Goal: Information Seeking & Learning: Learn about a topic

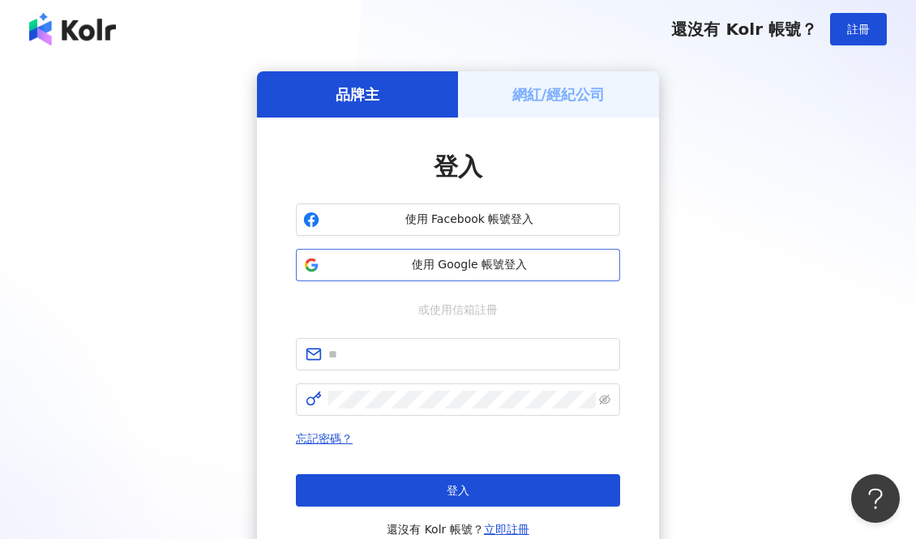
click at [483, 265] on span "使用 Google 帳號登入" at bounding box center [469, 265] width 287 height 16
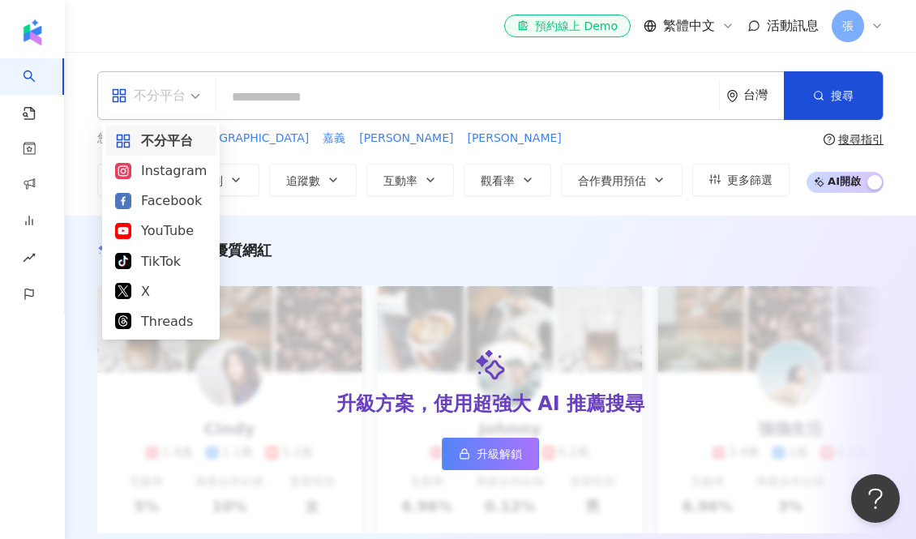
click at [174, 96] on div "不分平台" at bounding box center [148, 96] width 75 height 26
click at [170, 264] on div "TikTok" at bounding box center [161, 261] width 92 height 20
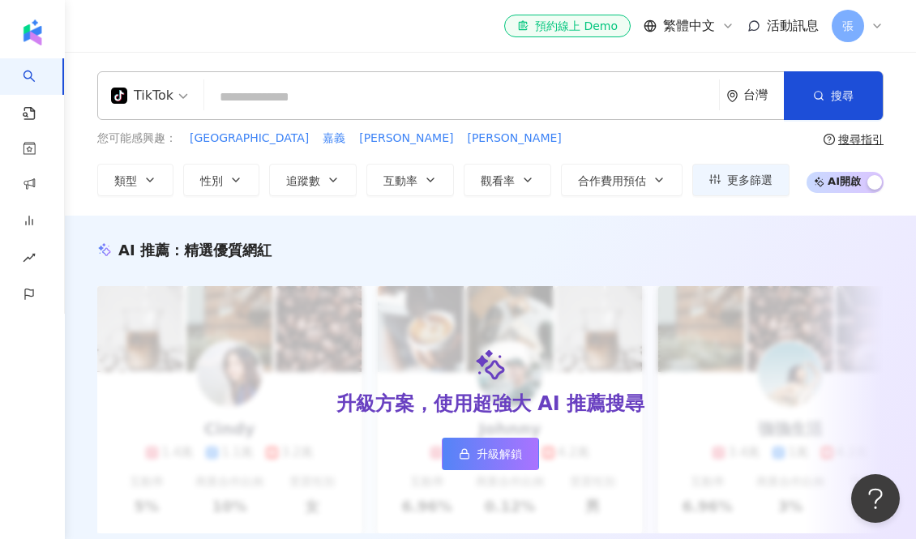
click at [259, 99] on input "search" at bounding box center [462, 97] width 502 height 31
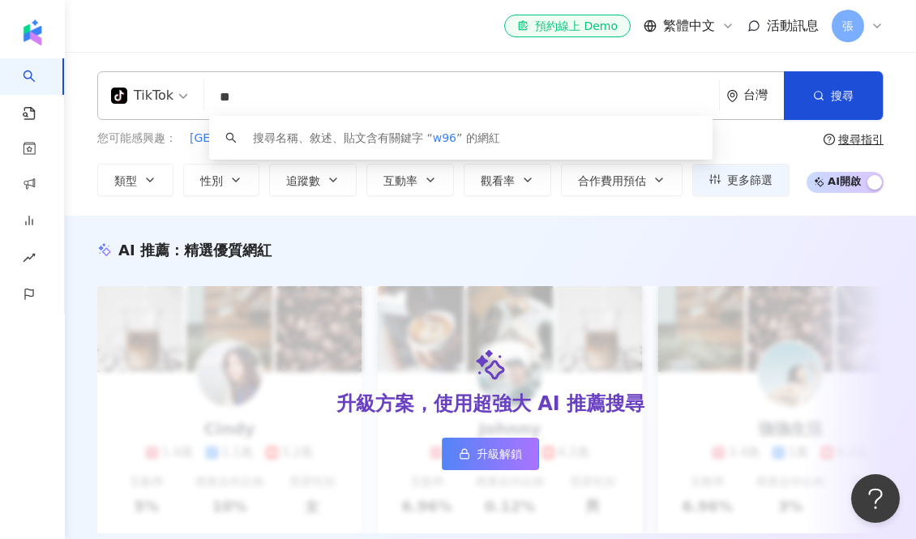
type input "*"
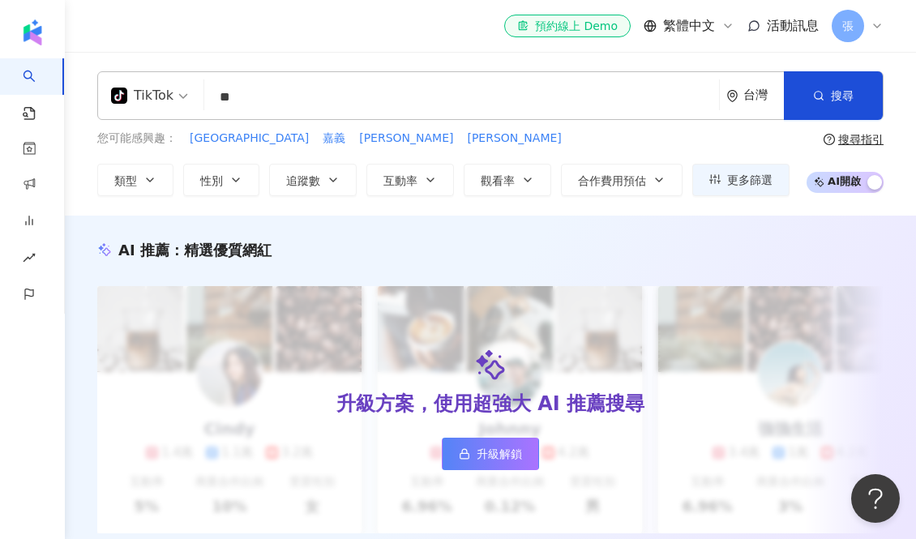
type input "**"
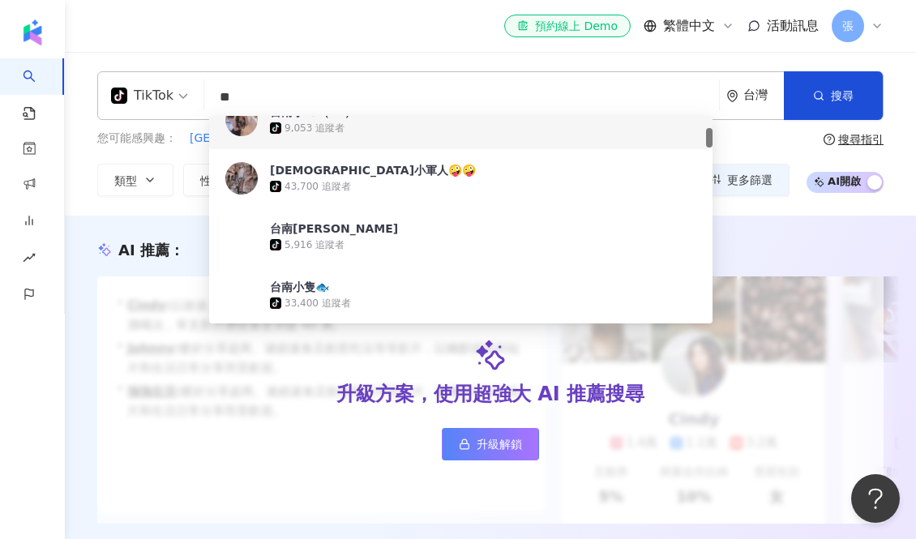
scroll to position [144, 0]
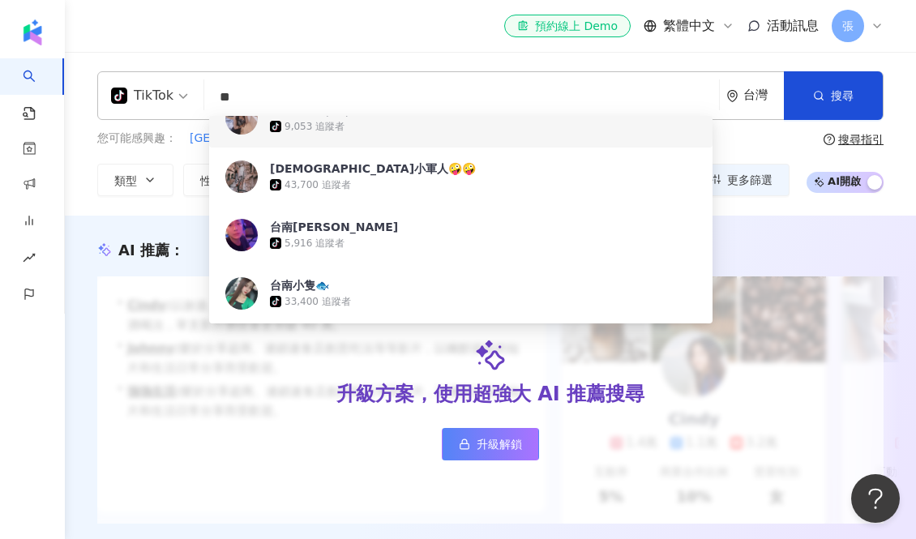
click at [339, 39] on div "el-icon-cs 預約線上 Demo 繁體中文 活動訊息 張" at bounding box center [490, 26] width 787 height 52
click at [287, 100] on input "**" at bounding box center [462, 97] width 502 height 31
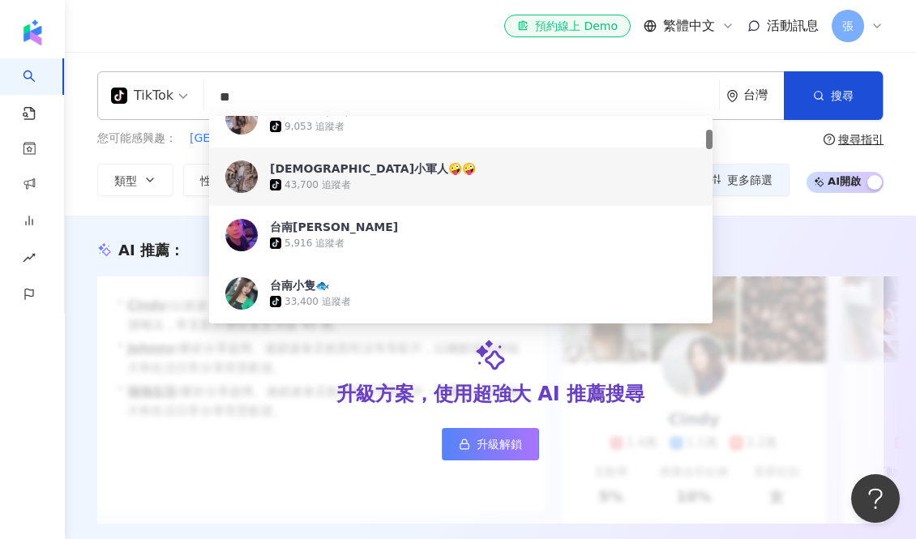
click at [328, 192] on div "tiktok-icon 43,700 追蹤者" at bounding box center [483, 185] width 427 height 16
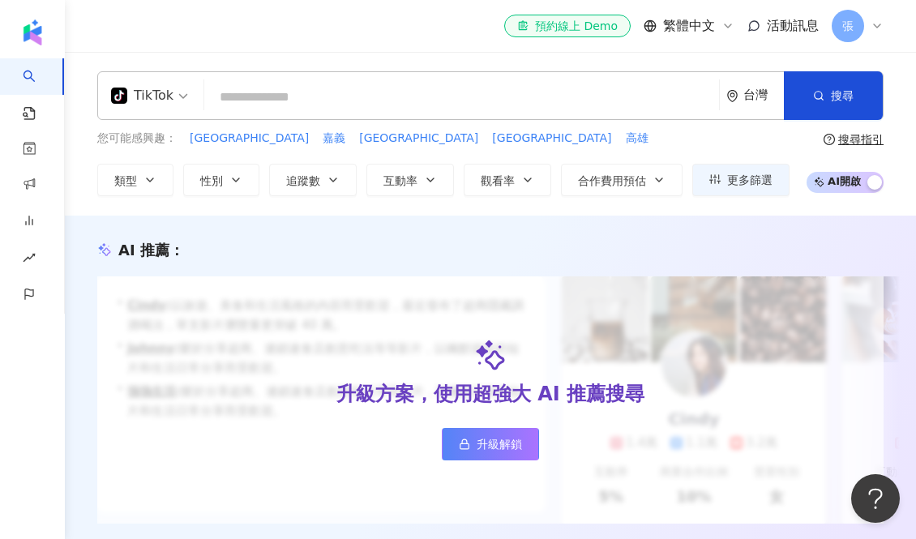
click at [355, 102] on input "search" at bounding box center [462, 97] width 502 height 31
click at [267, 101] on input "search" at bounding box center [462, 97] width 502 height 31
click at [226, 141] on span "台南東區" at bounding box center [249, 139] width 119 height 16
type input "****"
click at [337, 175] on icon "button" at bounding box center [333, 180] width 13 height 13
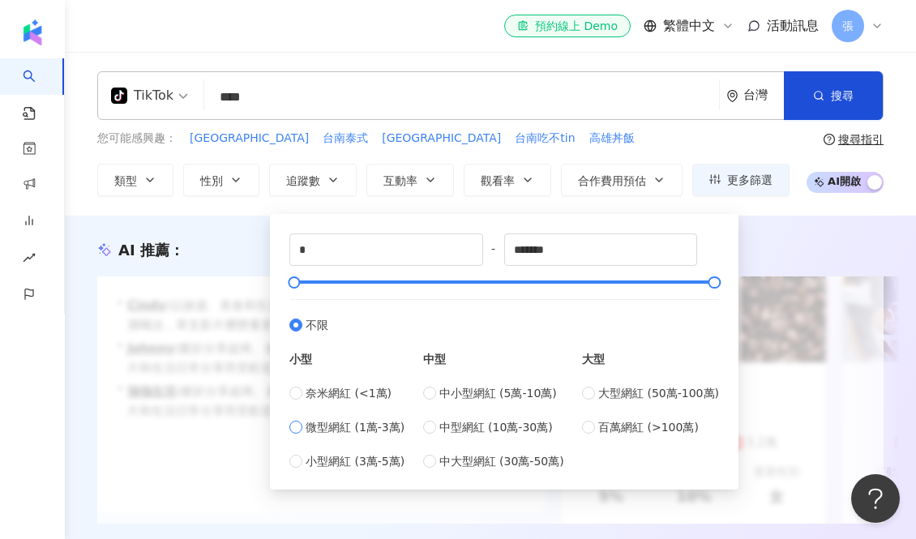
type input "*****"
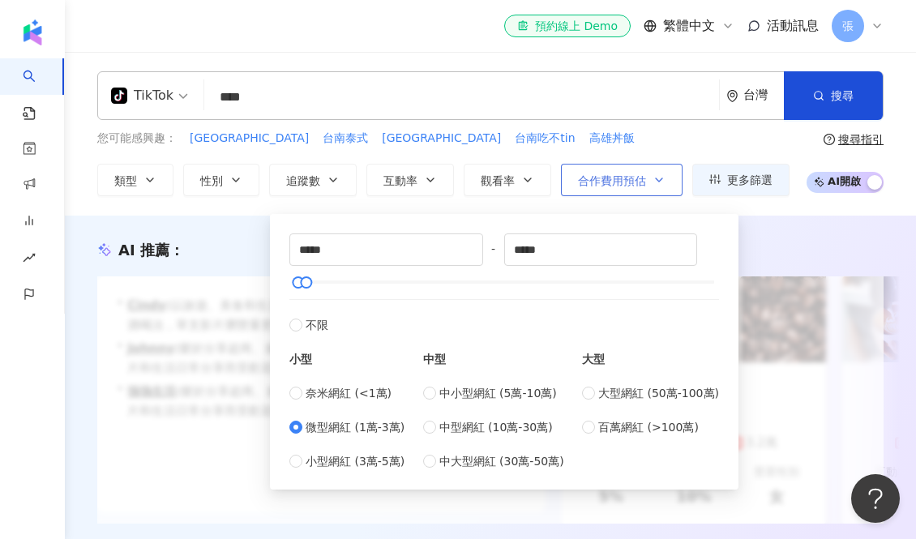
click at [636, 181] on span "合作費用預估" at bounding box center [612, 180] width 68 height 13
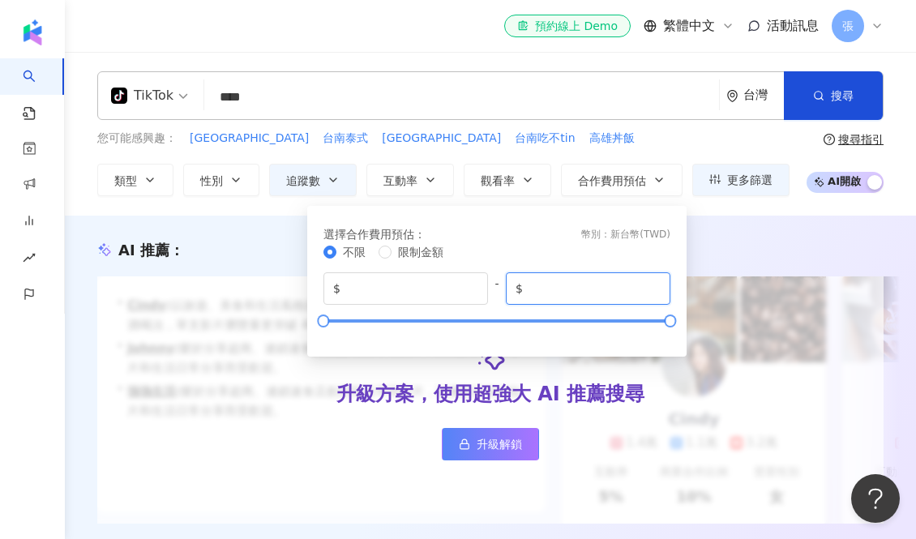
drag, startPoint x: 585, startPoint y: 291, endPoint x: 559, endPoint y: 315, distance: 36.2
click at [554, 287] on input "*******" at bounding box center [593, 289] width 135 height 18
type input "*****"
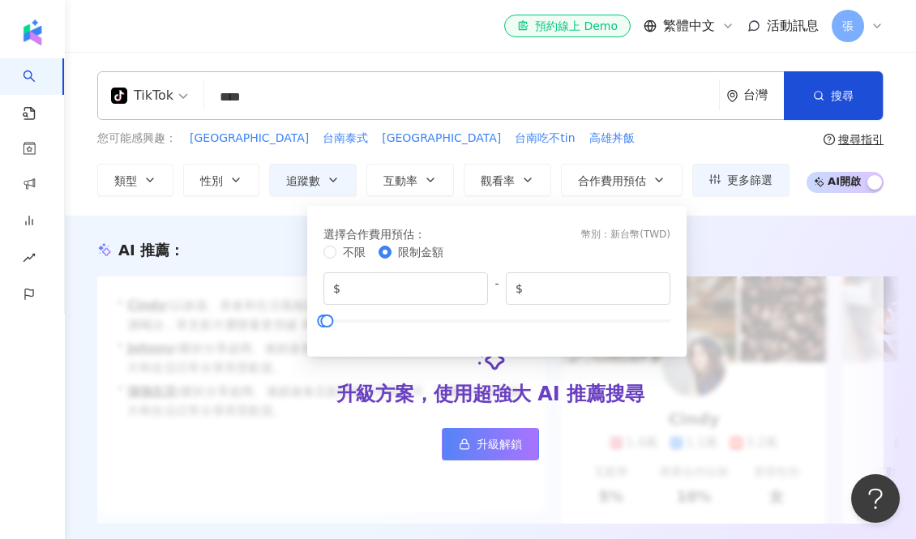
click at [631, 147] on div "您可能感興趣： 台南北區 台南泰式 嘉義西區 台南吃不tin 高雄丼飯 類型 性別 追蹤數 互動率 觀看率 合作費用預估 更多篩選 ***** - *****…" at bounding box center [443, 163] width 692 height 66
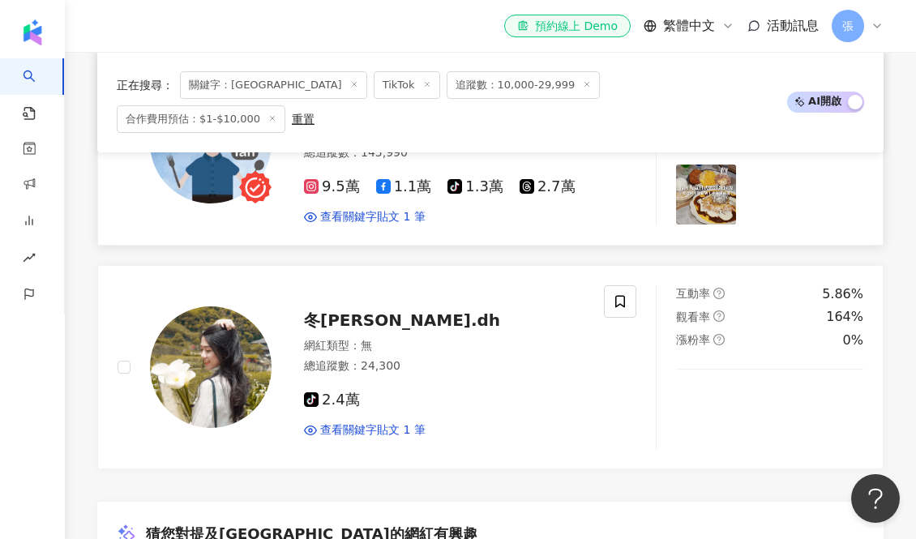
scroll to position [1108, 0]
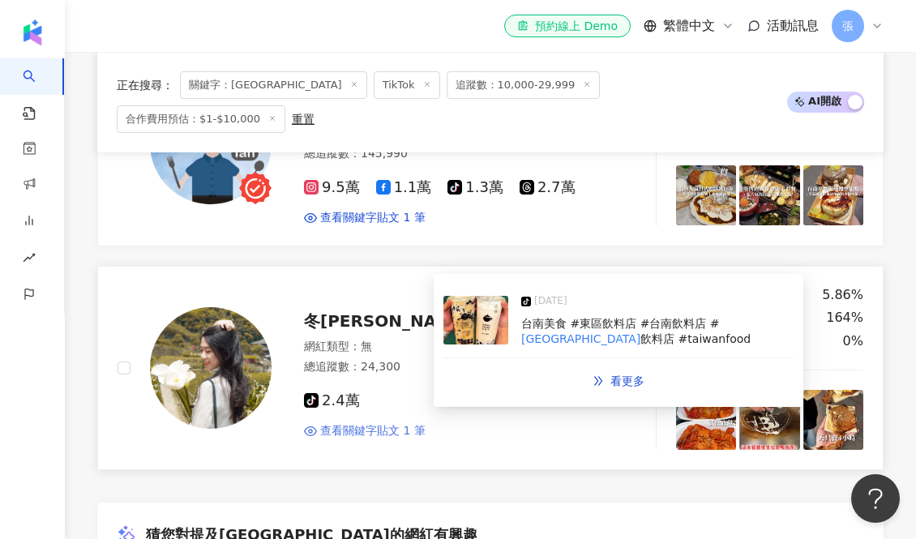
click at [366, 423] on span "查看關鍵字貼文 1 筆" at bounding box center [372, 431] width 105 height 16
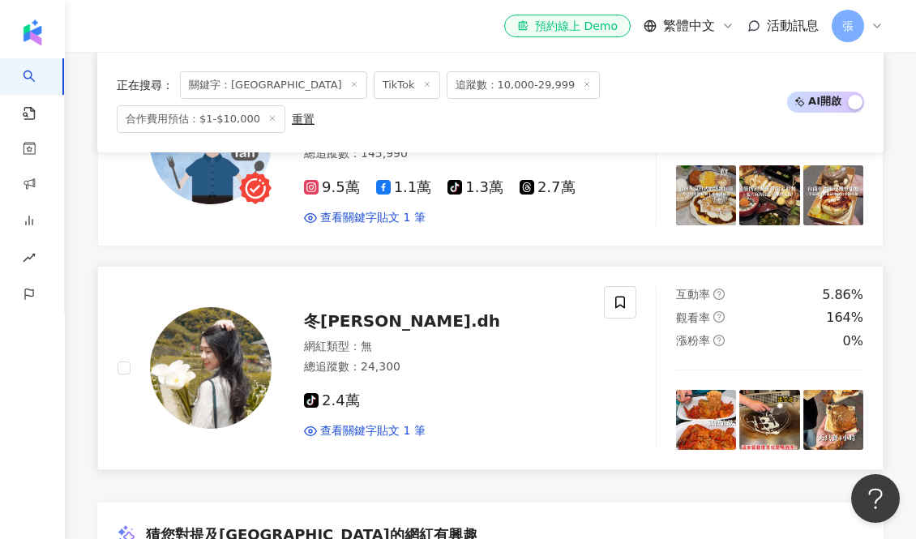
click at [474, 310] on div "冬冬hua.dh" at bounding box center [444, 321] width 281 height 23
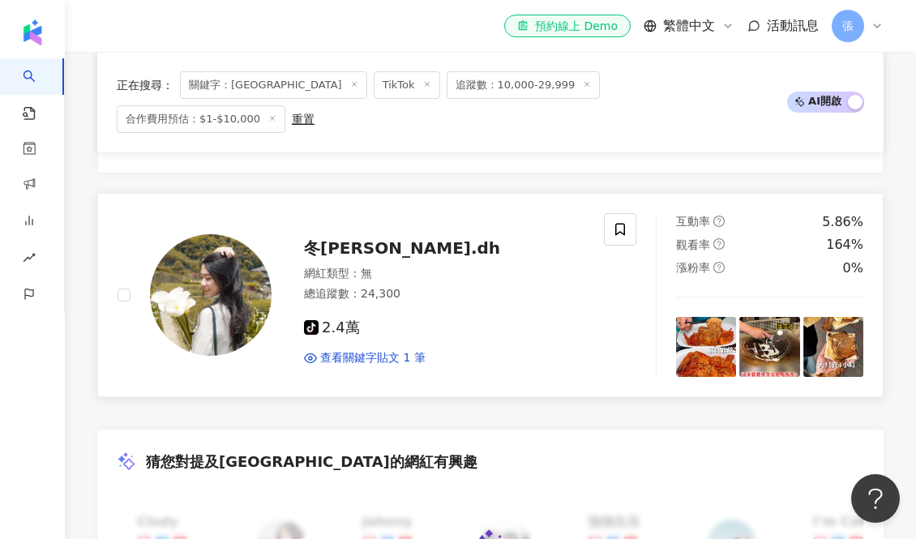
scroll to position [0, 0]
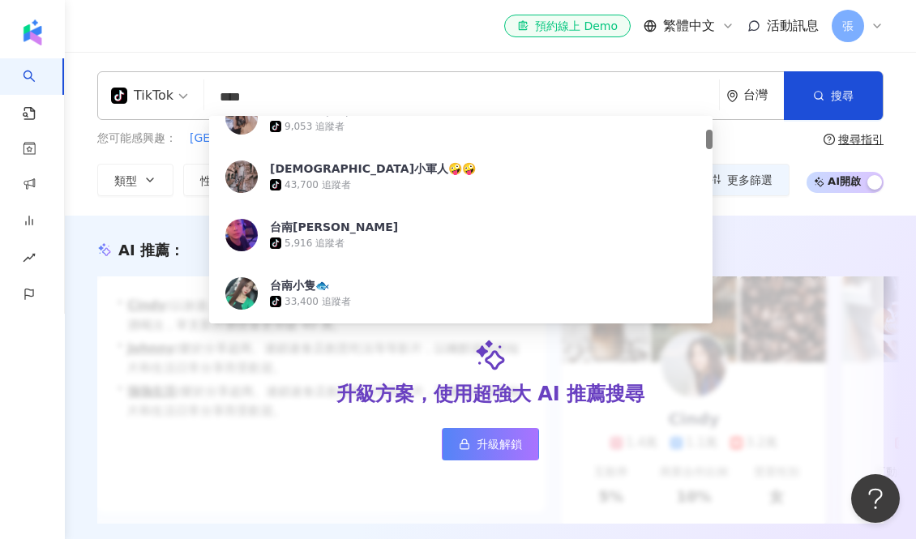
click at [332, 98] on input "****" at bounding box center [462, 97] width 502 height 31
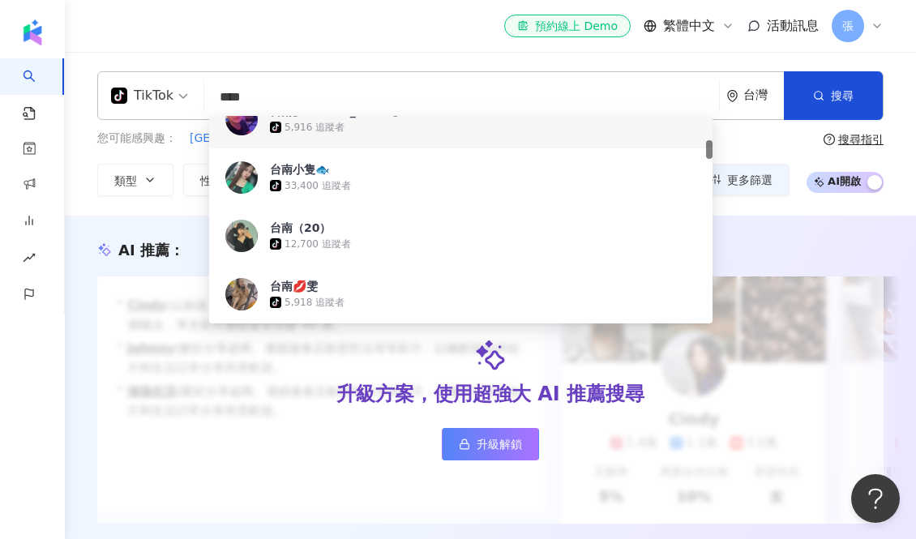
scroll to position [262, 0]
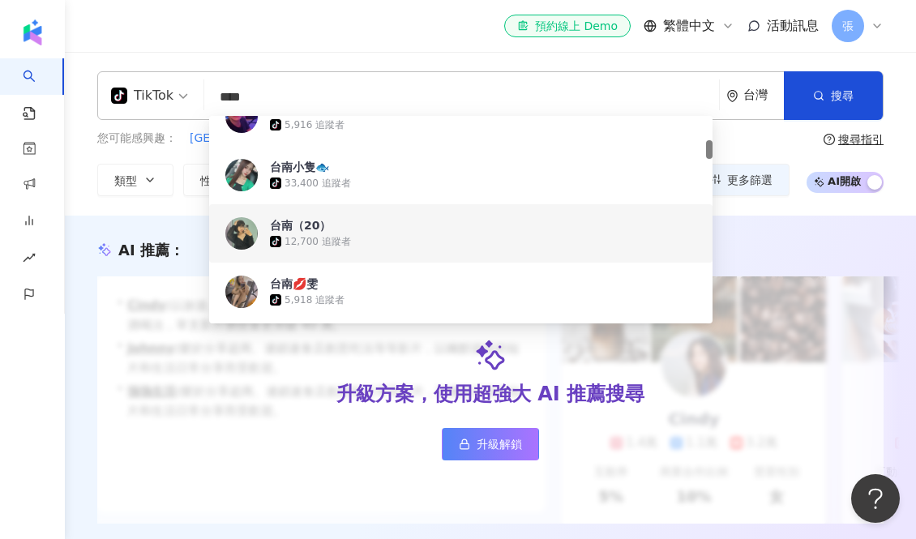
click at [448, 234] on div "tiktok-icon 12,700 追蹤者" at bounding box center [483, 242] width 427 height 16
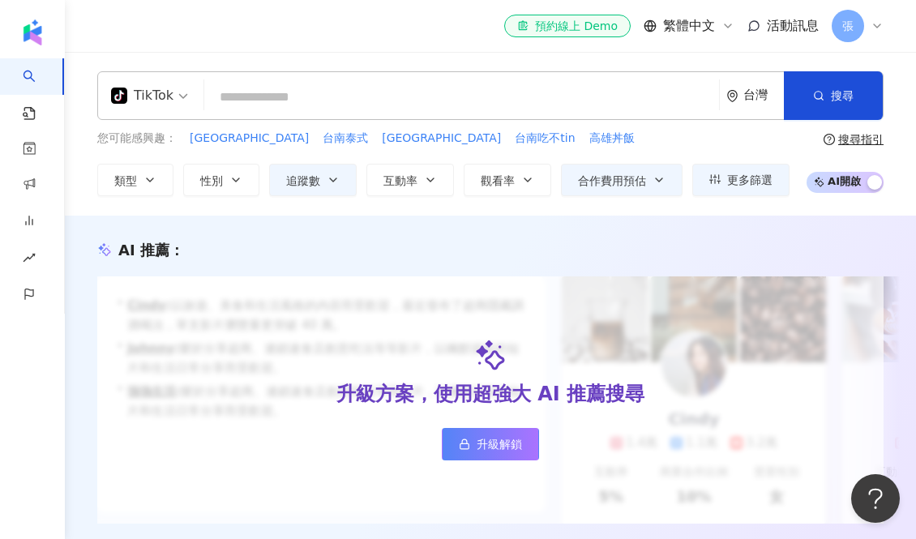
click at [166, 97] on div "TikTok" at bounding box center [142, 96] width 62 height 26
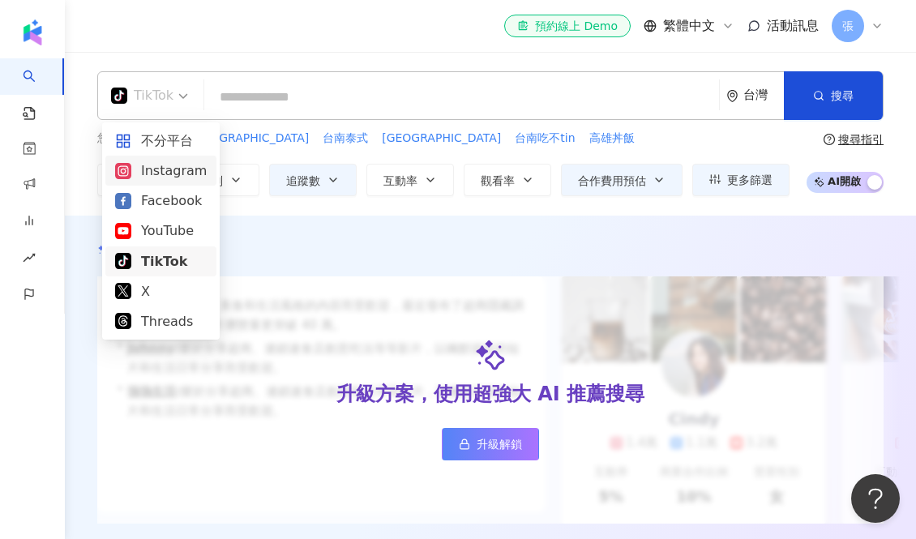
click at [171, 176] on div "Instagram" at bounding box center [161, 171] width 92 height 20
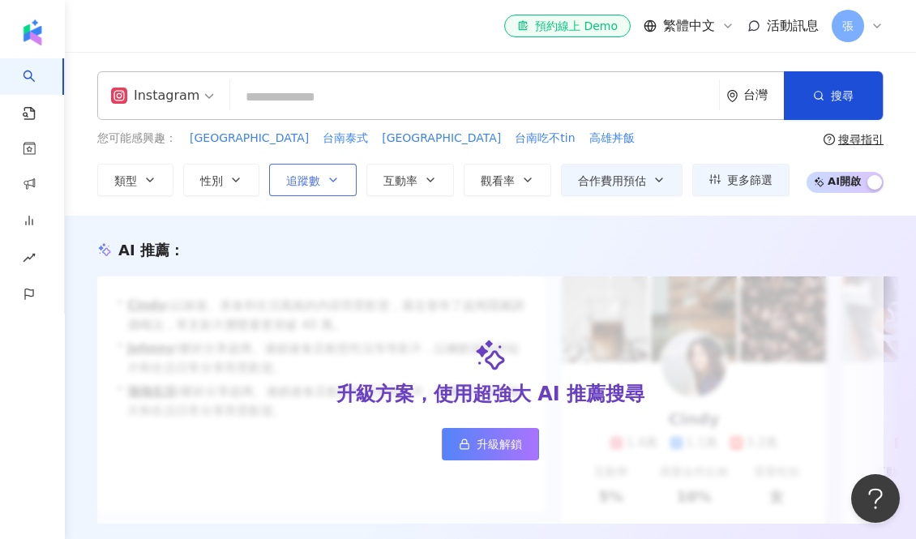
click at [317, 186] on span "追蹤數" at bounding box center [303, 180] width 34 height 13
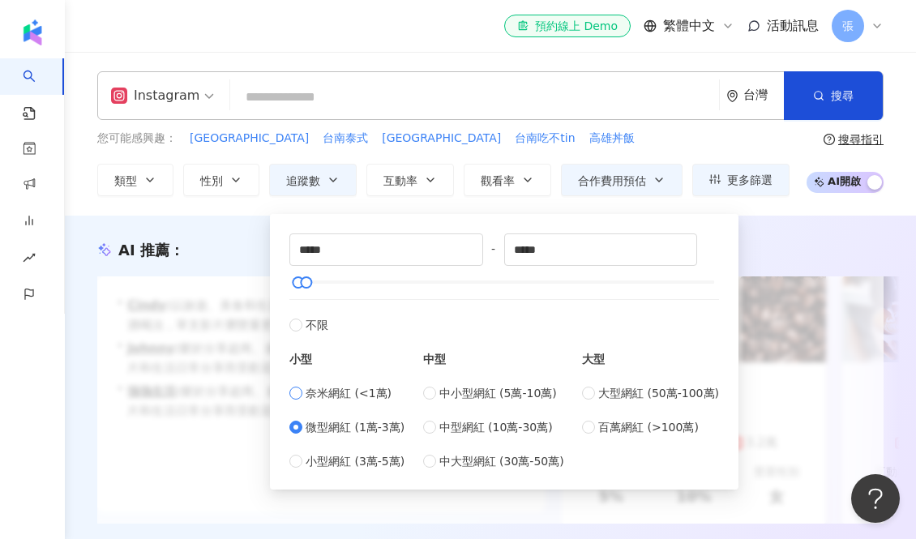
type input "*"
type input "****"
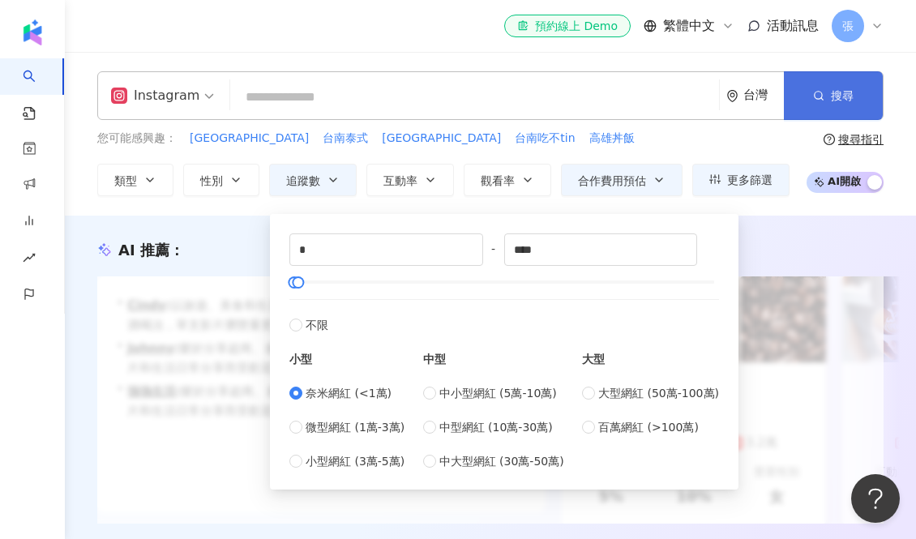
click at [822, 112] on button "搜尋" at bounding box center [833, 95] width 99 height 49
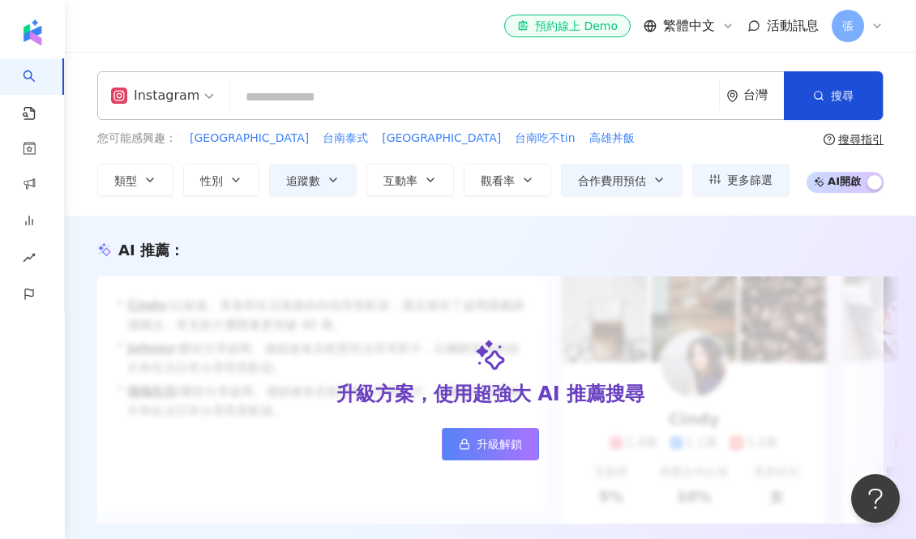
click at [374, 98] on input "search" at bounding box center [475, 97] width 476 height 31
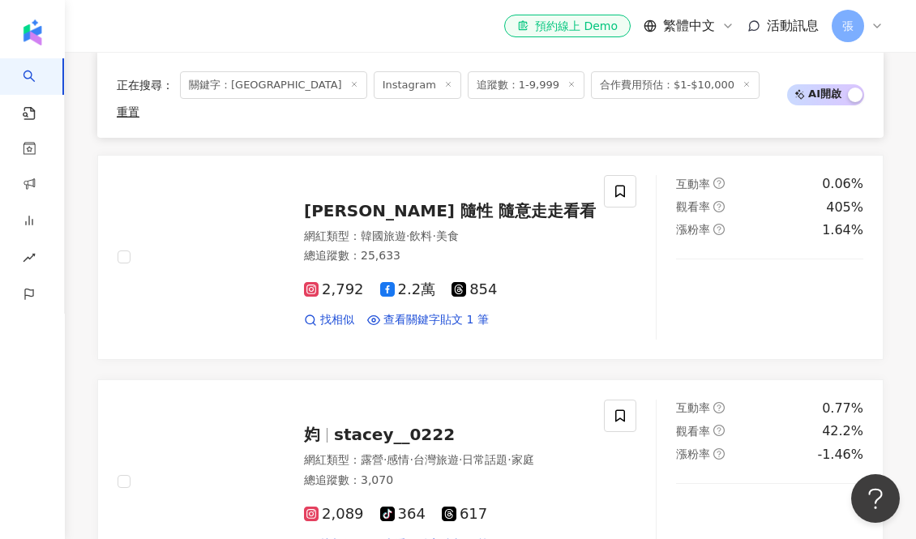
scroll to position [696, 0]
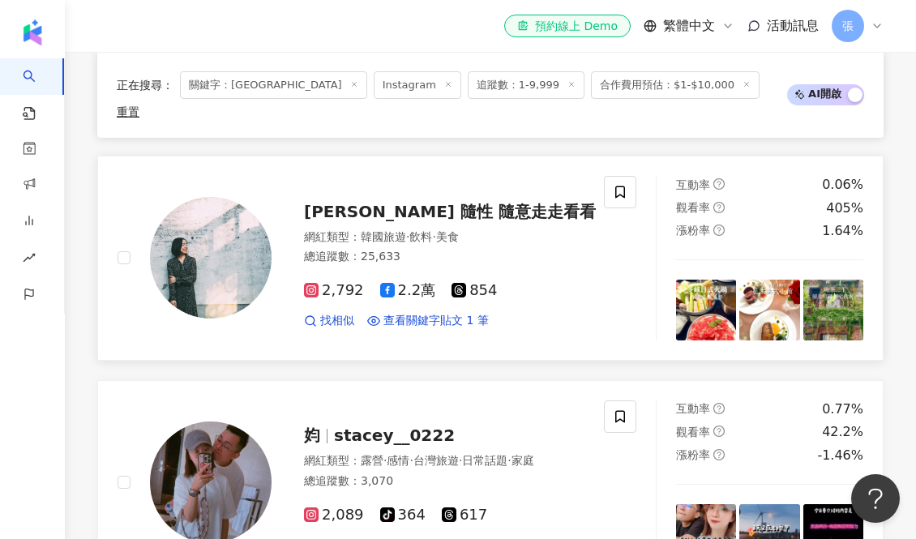
click at [493, 208] on div "拉拉 隨性 隨意走走看看 網紅類型 ： 韓國旅遊 · 飲料 · 美食 總追蹤數 ： 25,633 2,792 2.2萬 854 找相似 查看關鍵字貼文 1 筆" at bounding box center [434, 258] width 324 height 142
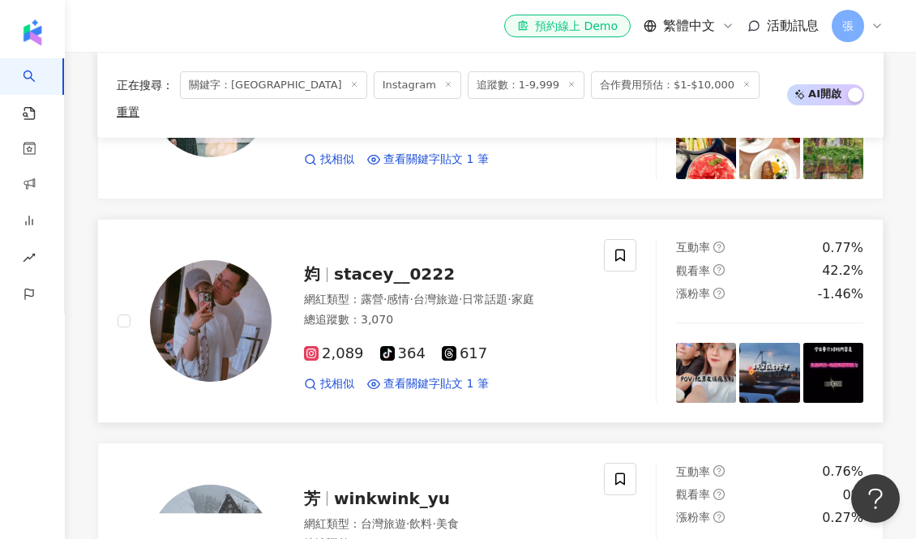
scroll to position [867, 0]
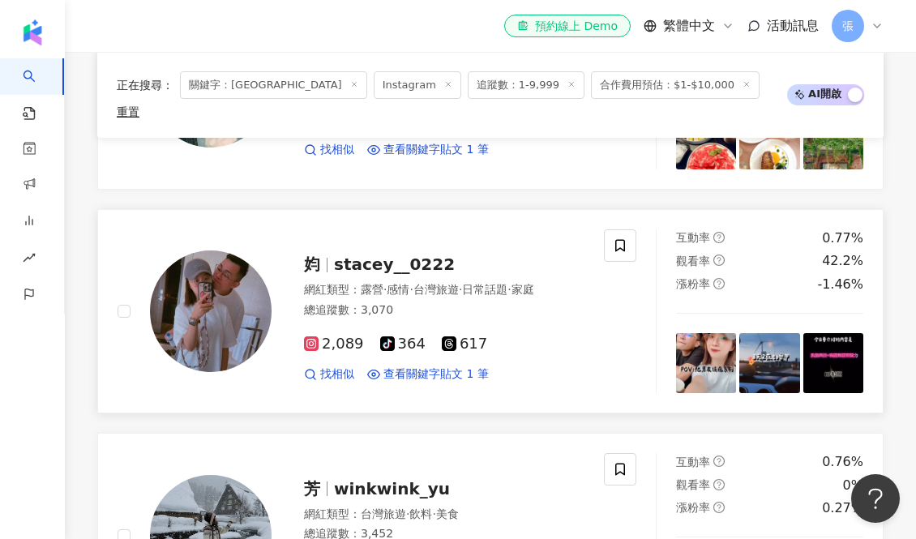
click at [539, 302] on div "總追蹤數 ： 3,070" at bounding box center [444, 310] width 281 height 16
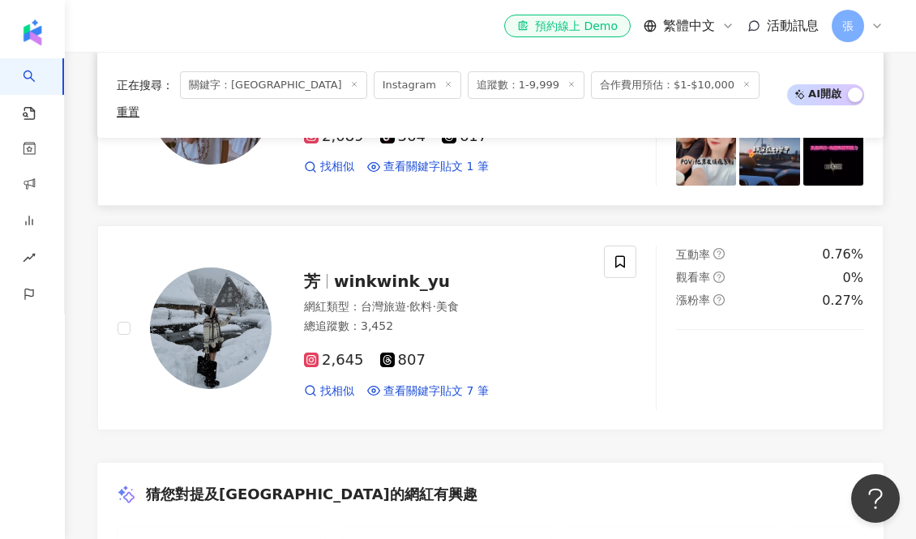
scroll to position [1086, 0]
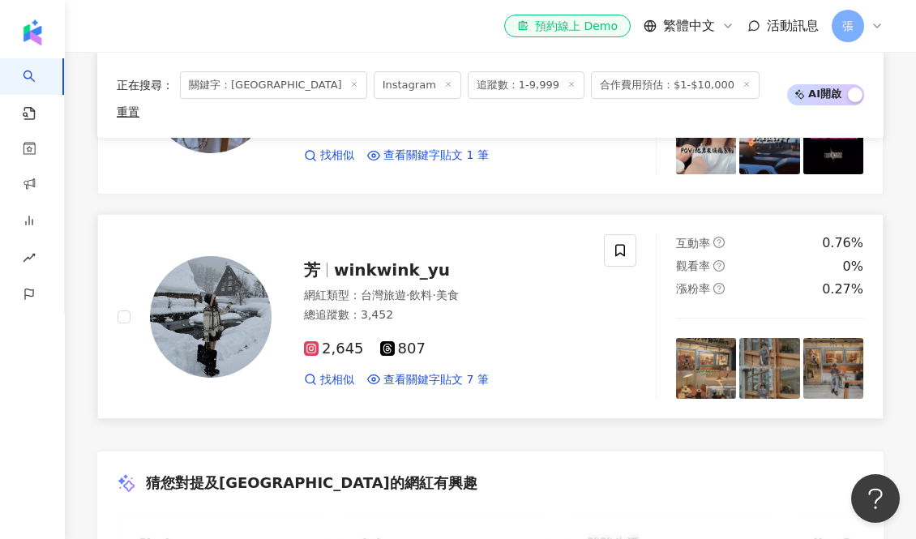
click at [515, 328] on div "2,645 807 找相似 查看關鍵字貼文 7 筆" at bounding box center [444, 358] width 281 height 60
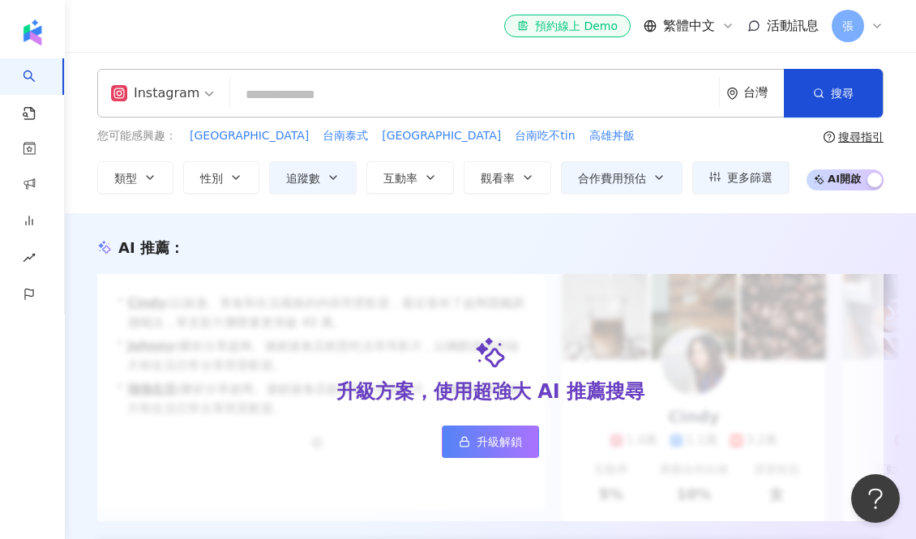
scroll to position [0, 0]
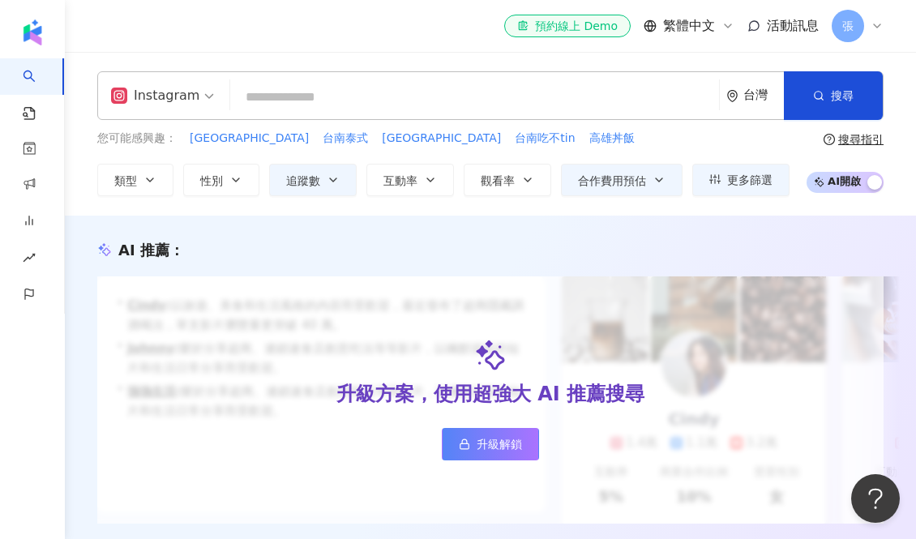
click at [311, 98] on input "search" at bounding box center [475, 97] width 476 height 31
click at [280, 97] on input "search" at bounding box center [475, 97] width 476 height 31
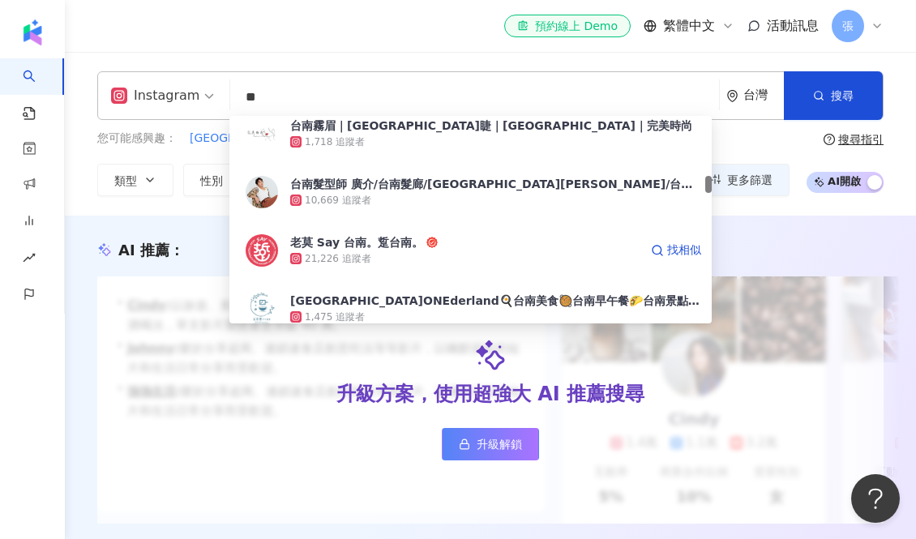
scroll to position [692, 0]
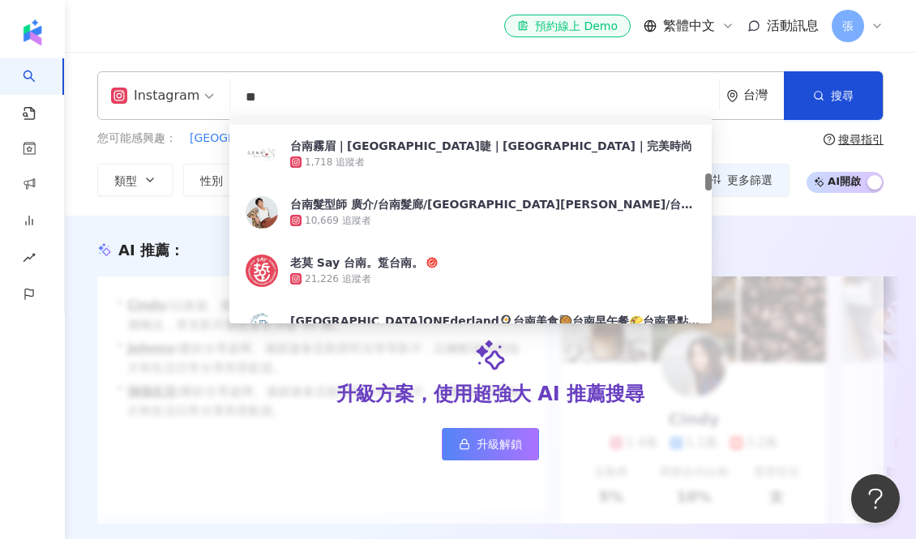
click at [383, 32] on div "el-icon-cs 預約線上 Demo 繁體中文 活動訊息 張" at bounding box center [490, 26] width 787 height 52
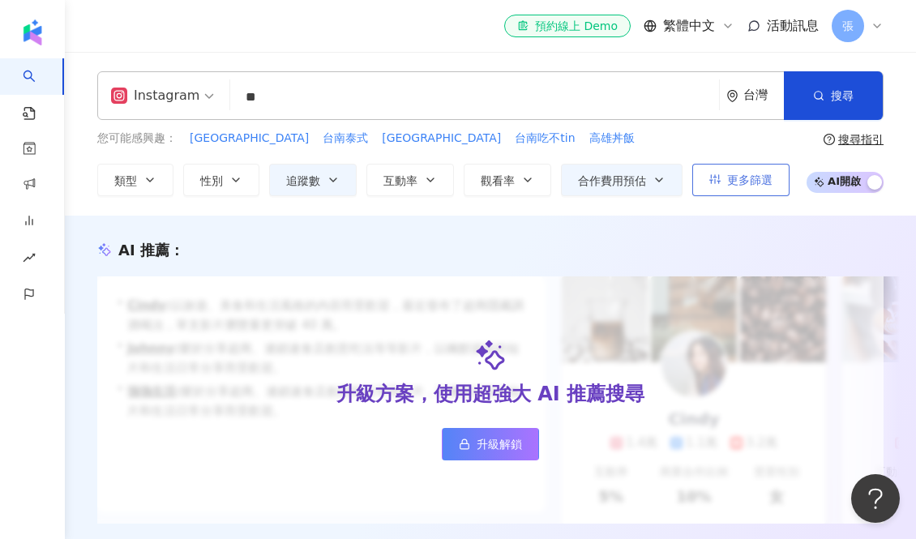
click at [738, 182] on span "更多篩選" at bounding box center [749, 180] width 45 height 13
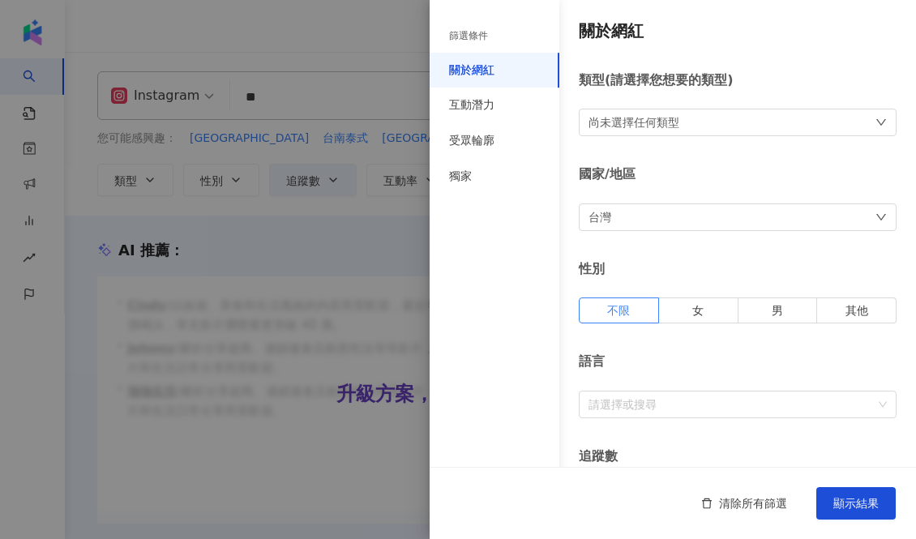
scroll to position [24, 0]
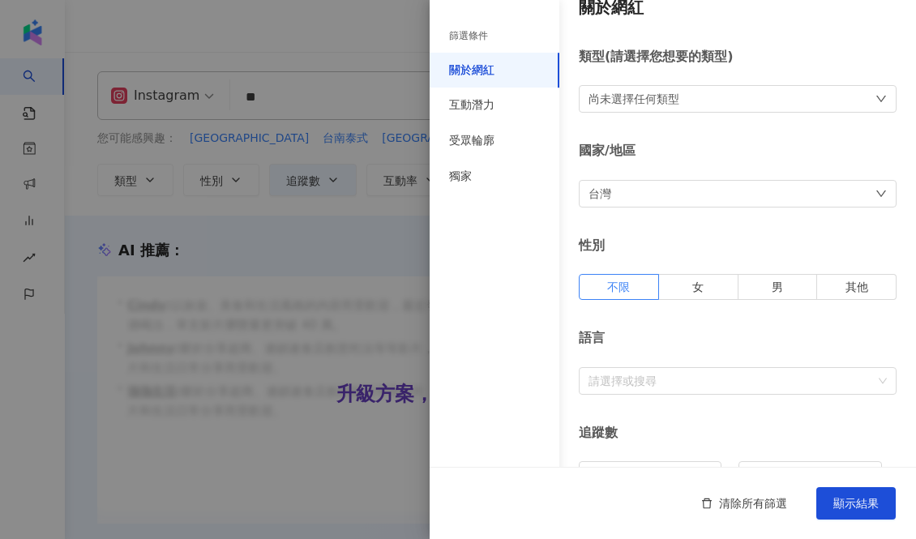
click at [705, 105] on div "尚未選擇任何類型" at bounding box center [738, 99] width 318 height 28
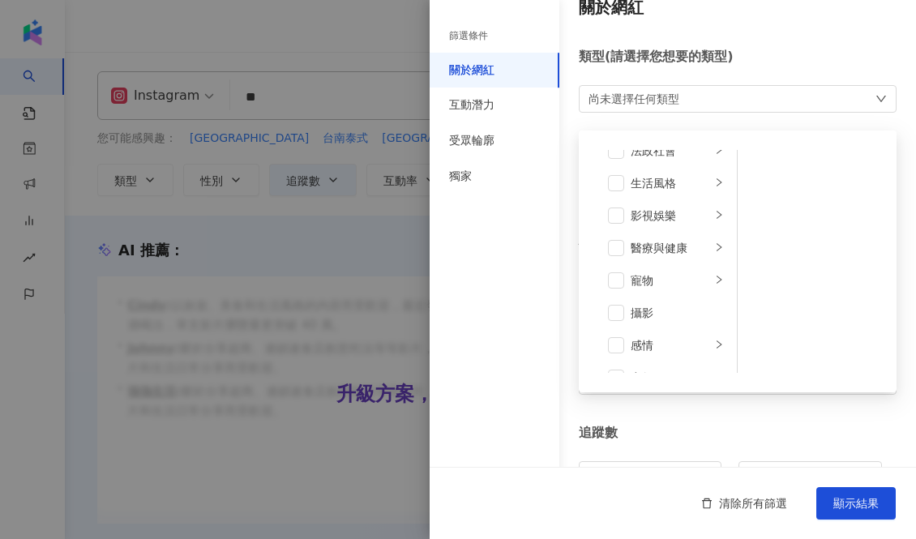
scroll to position [332, 0]
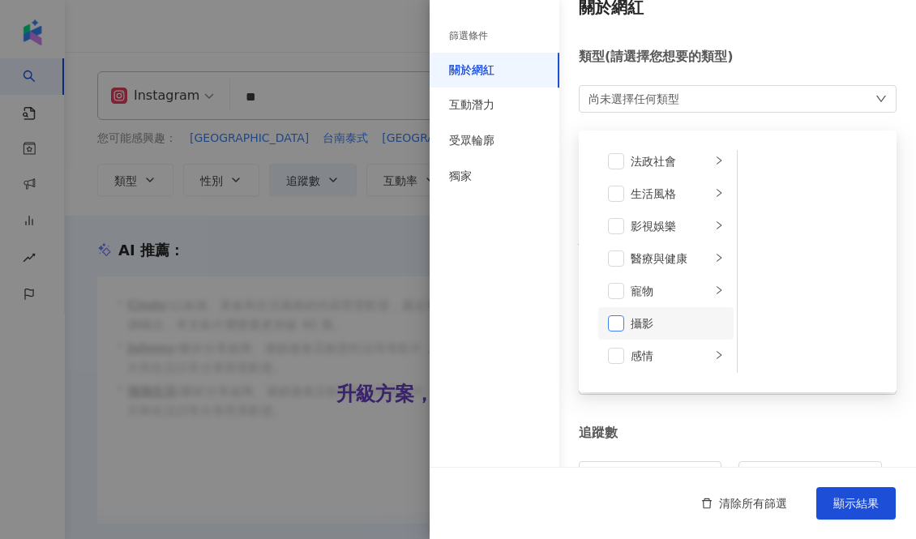
click at [613, 319] on span at bounding box center [616, 323] width 16 height 16
click at [722, 428] on div "追蹤數" at bounding box center [738, 434] width 318 height 18
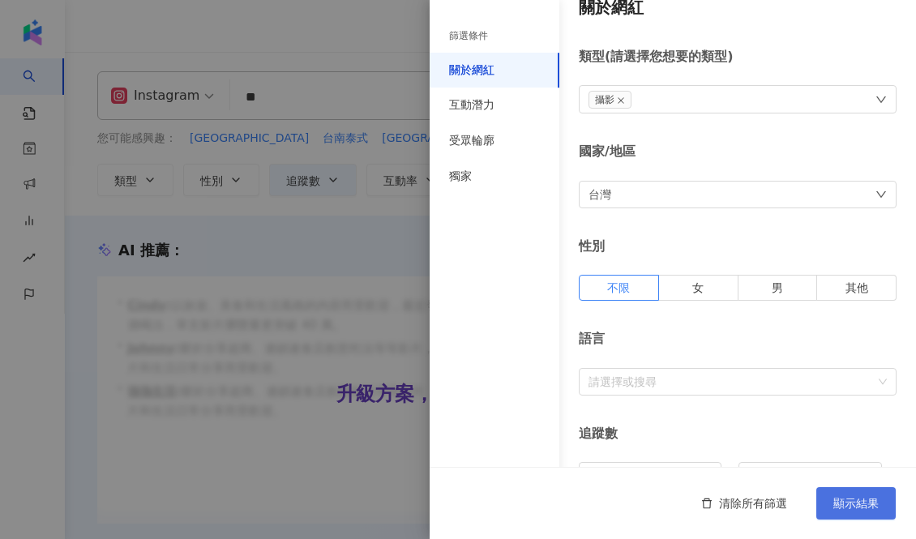
click at [862, 512] on button "顯示結果" at bounding box center [856, 503] width 79 height 32
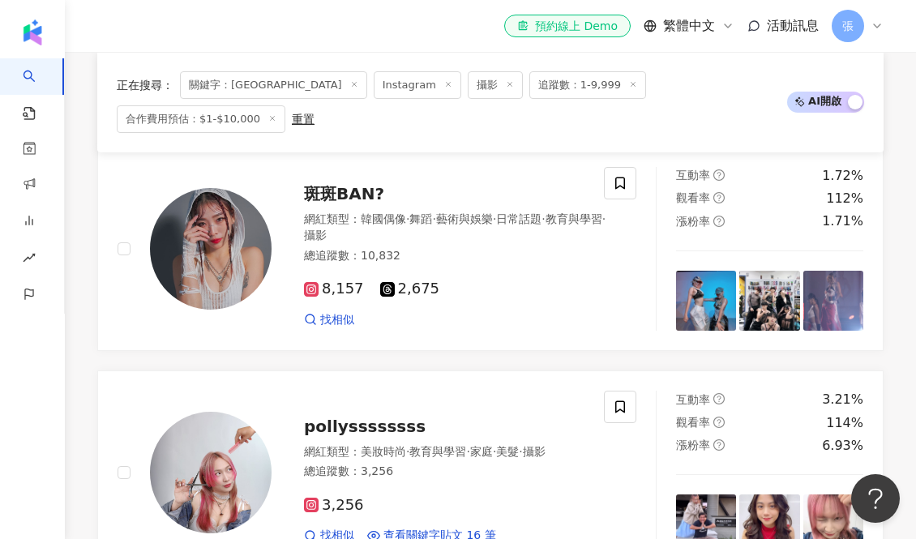
scroll to position [491, 0]
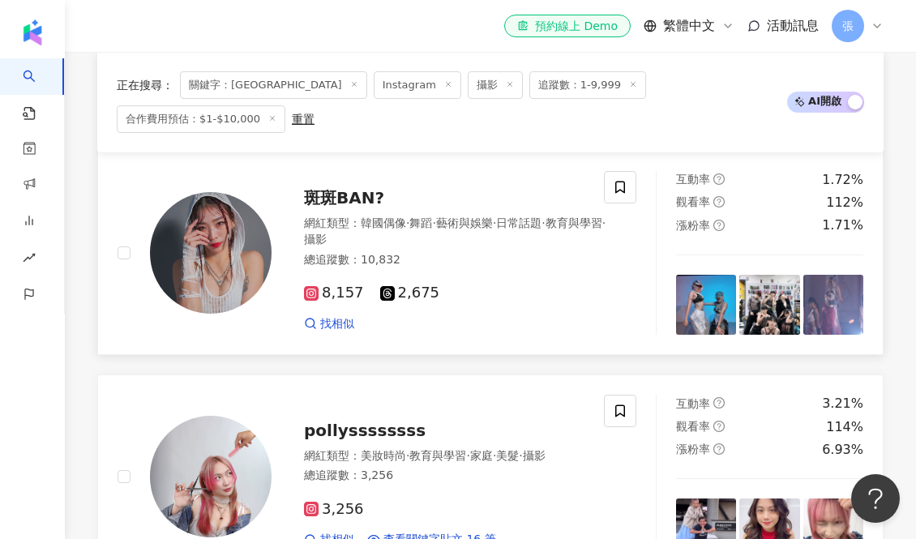
click at [491, 272] on div "8,157 2,675 找相似" at bounding box center [456, 302] width 305 height 60
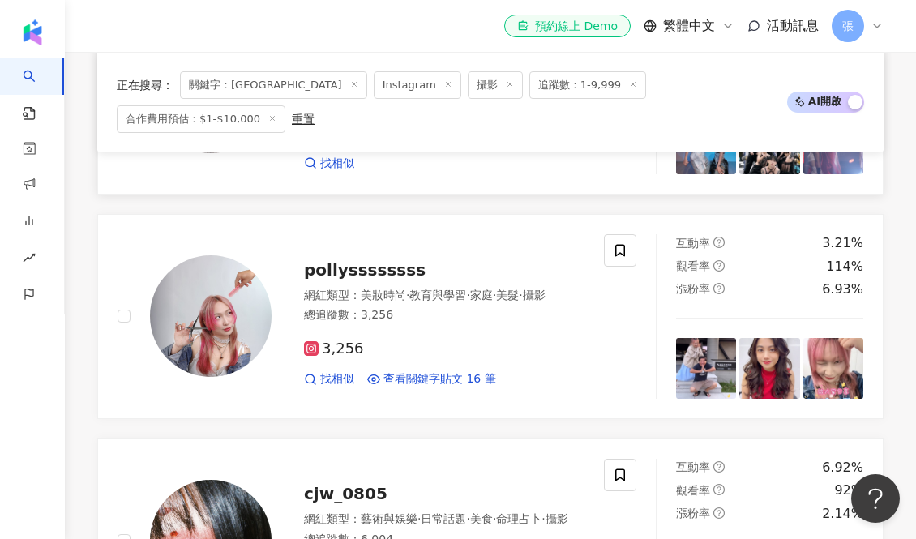
scroll to position [653, 0]
click at [517, 340] on div "3,256" at bounding box center [444, 349] width 281 height 18
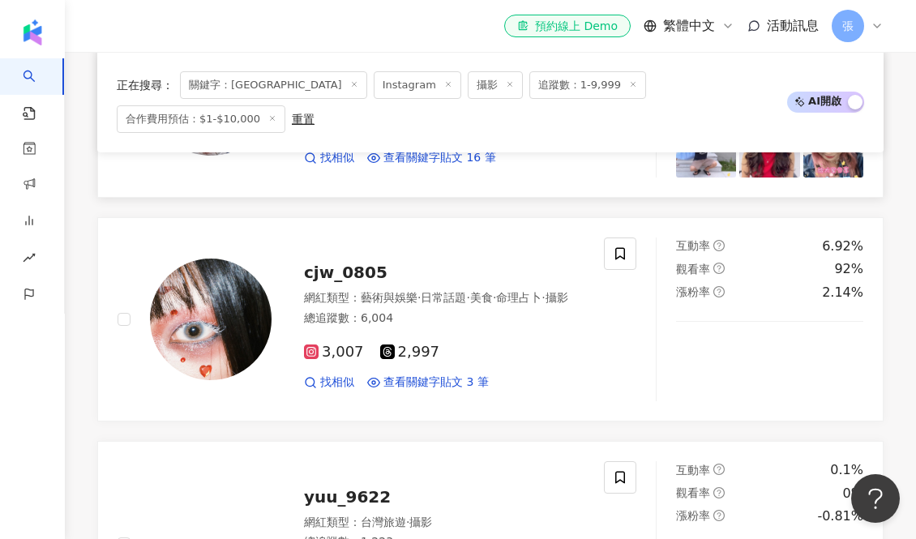
scroll to position [888, 0]
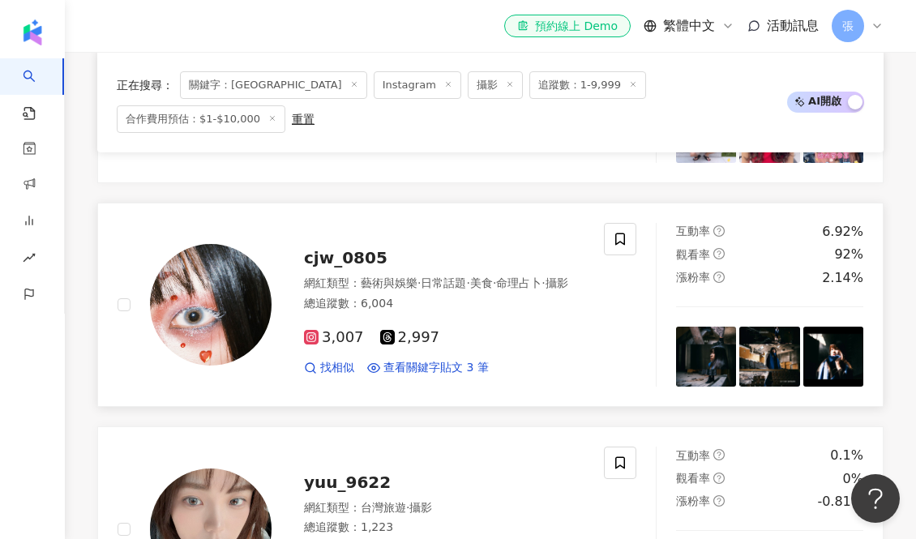
click at [454, 247] on div "cjw_0805" at bounding box center [444, 258] width 281 height 23
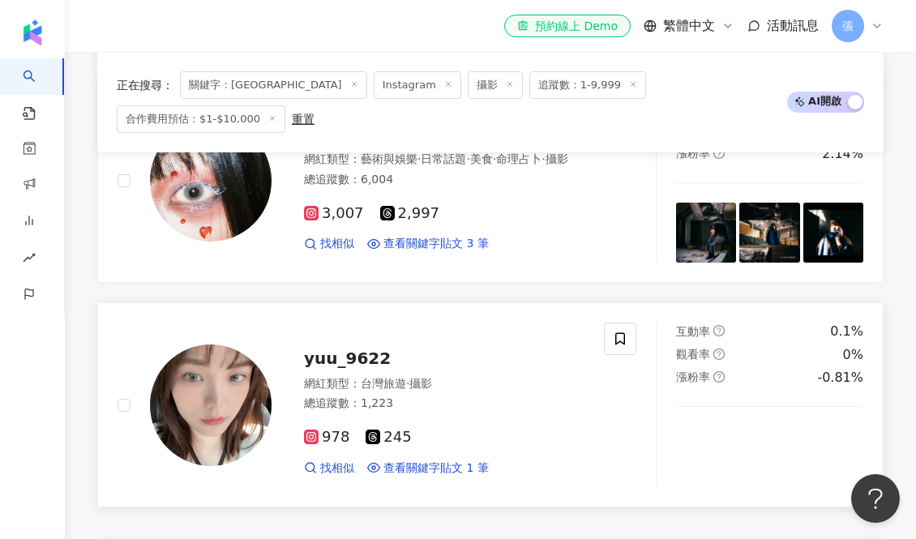
scroll to position [1027, 0]
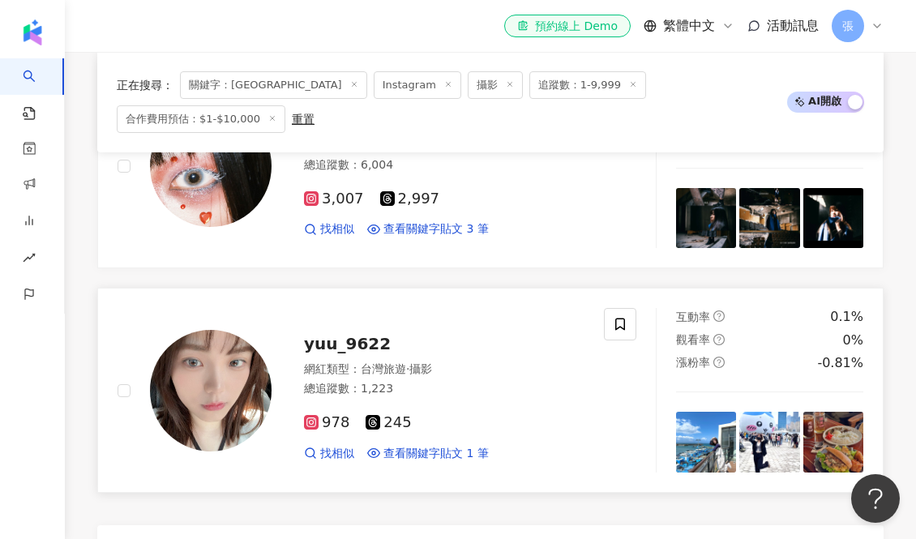
click at [487, 362] on div "網紅類型 ： 台灣旅遊 · 攝影" at bounding box center [444, 370] width 281 height 16
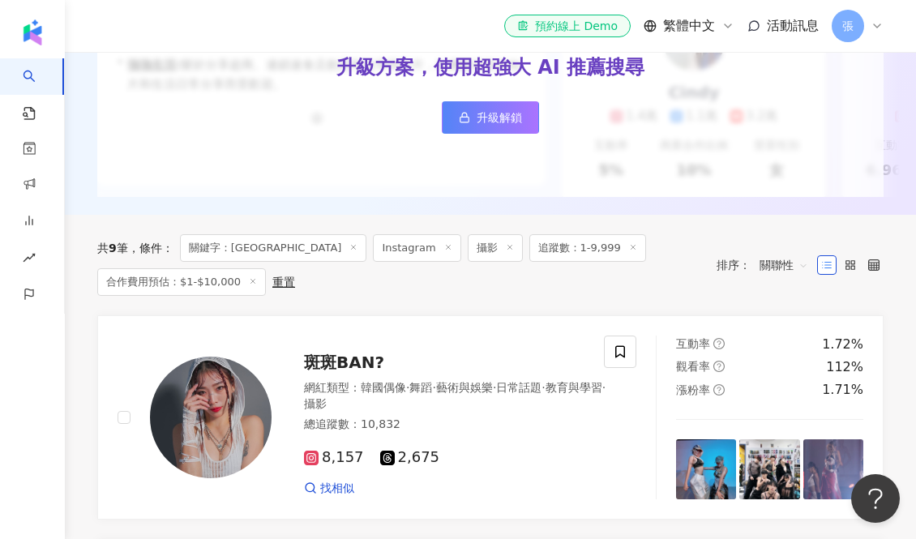
scroll to position [0, 0]
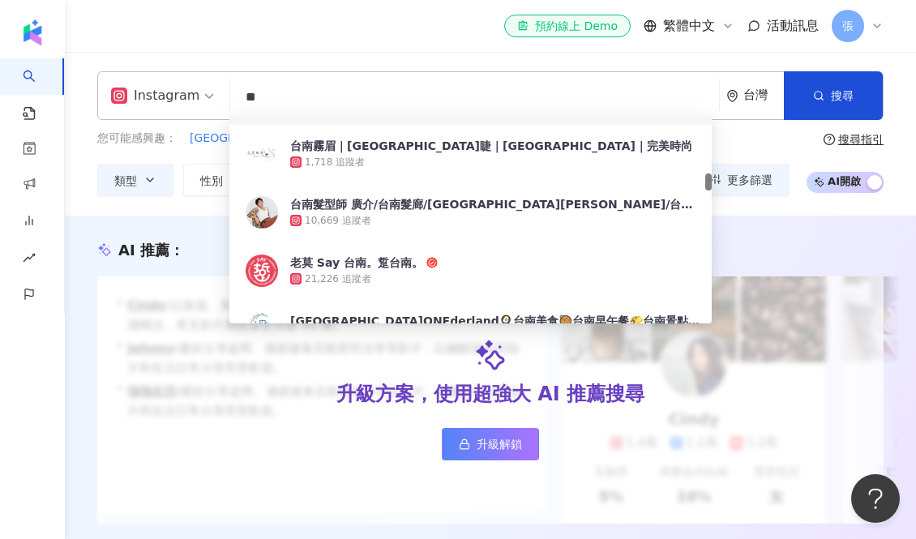
click at [358, 107] on input "**" at bounding box center [475, 97] width 476 height 31
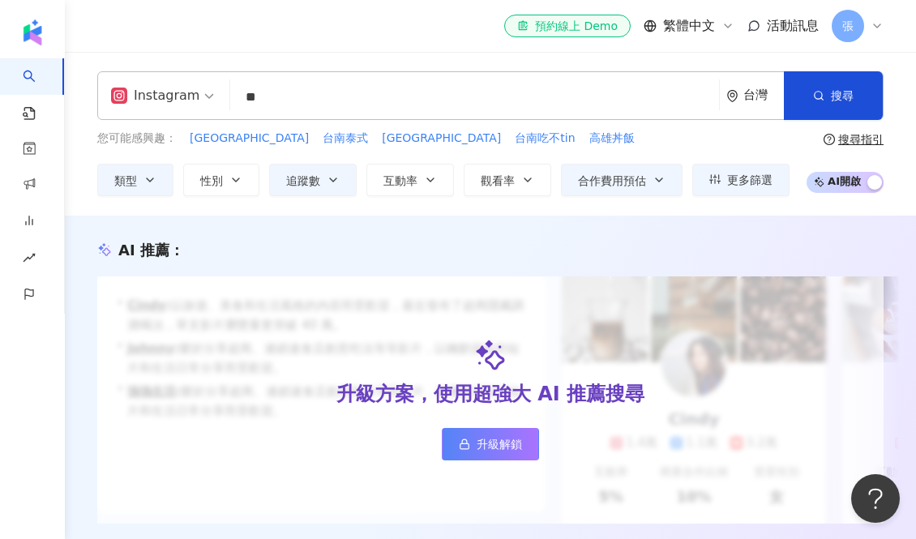
click at [309, 53] on div "Instagram 台南 ** 台灣 搜尋 529a83f7-abd6-45ef-bac7-8670fec7cb29 5aa72356-599b-48b1-9…" at bounding box center [490, 134] width 851 height 164
click at [229, 134] on span "台南北區" at bounding box center [249, 139] width 119 height 16
type input "****"
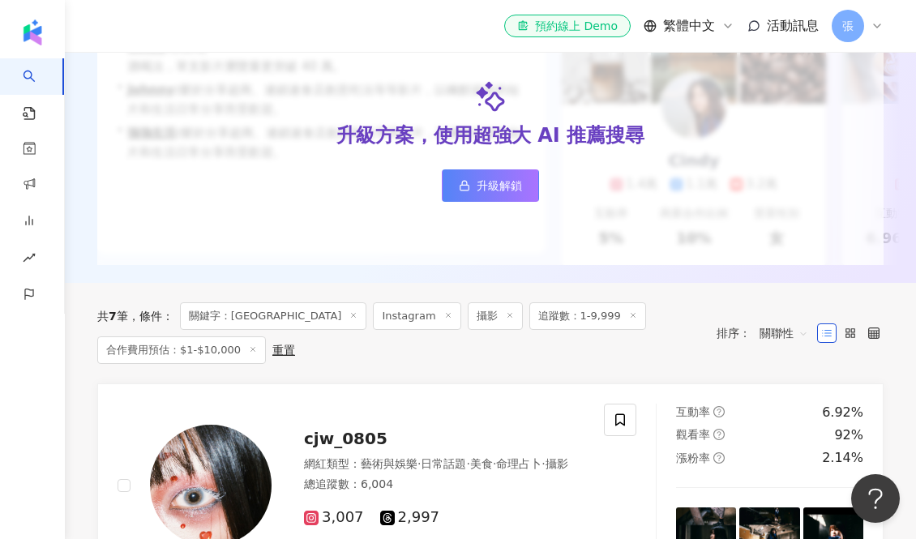
scroll to position [247, 0]
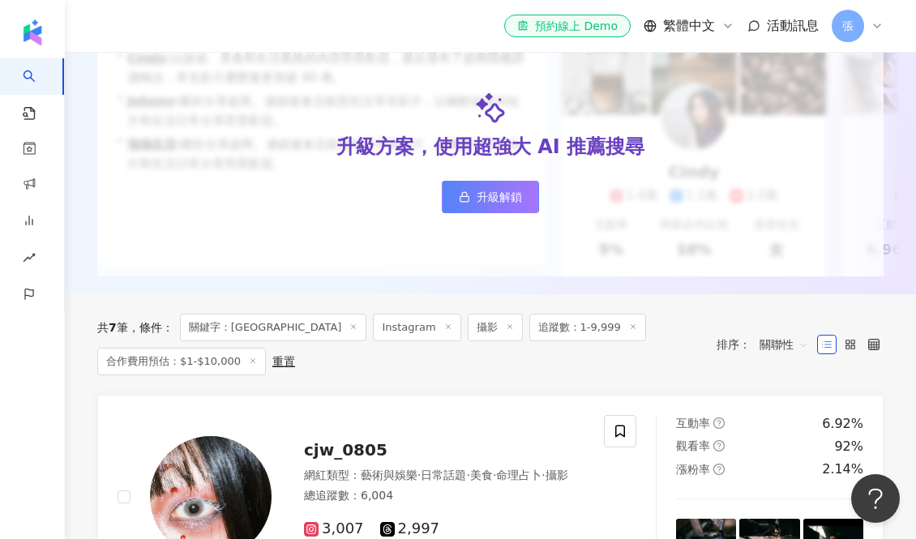
click at [349, 324] on icon at bounding box center [353, 327] width 8 height 8
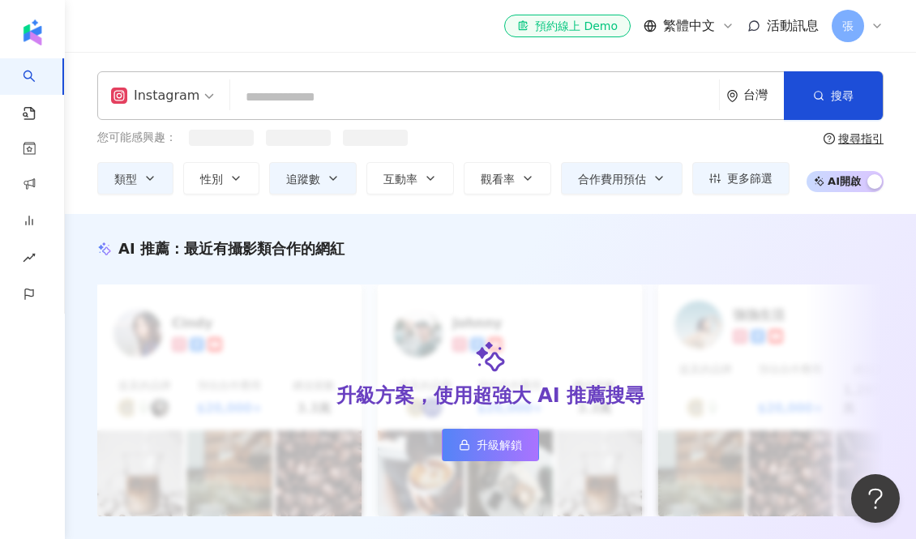
click at [281, 104] on input "search" at bounding box center [475, 97] width 476 height 31
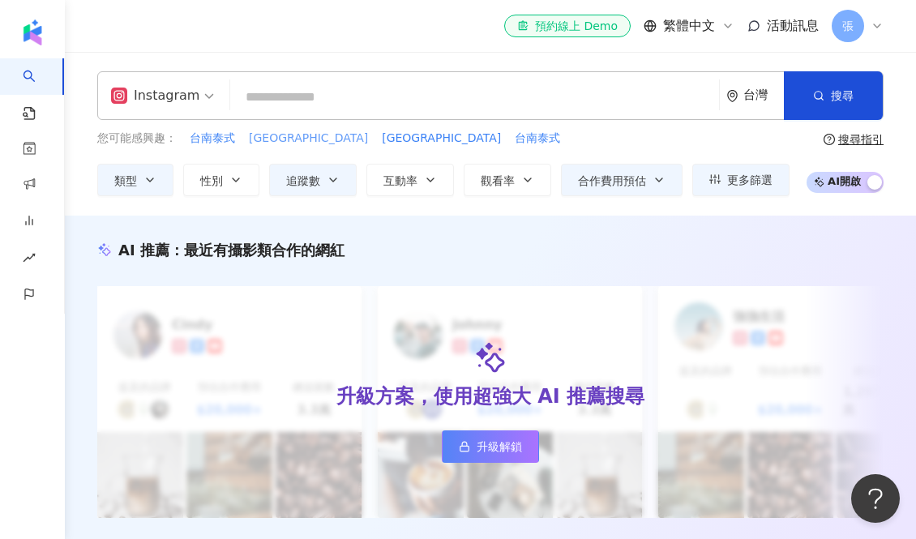
click at [266, 139] on span "台南東區" at bounding box center [308, 139] width 119 height 16
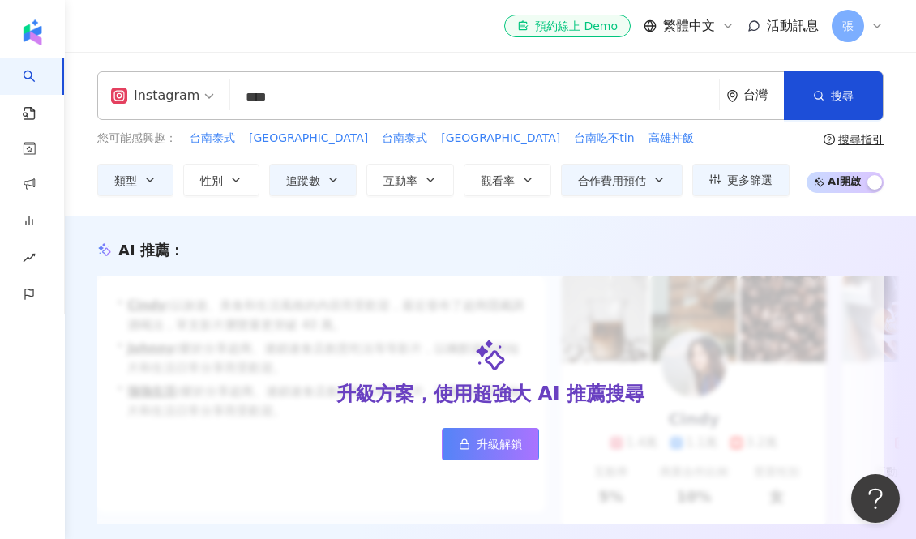
click at [299, 105] on input "****" at bounding box center [475, 97] width 476 height 31
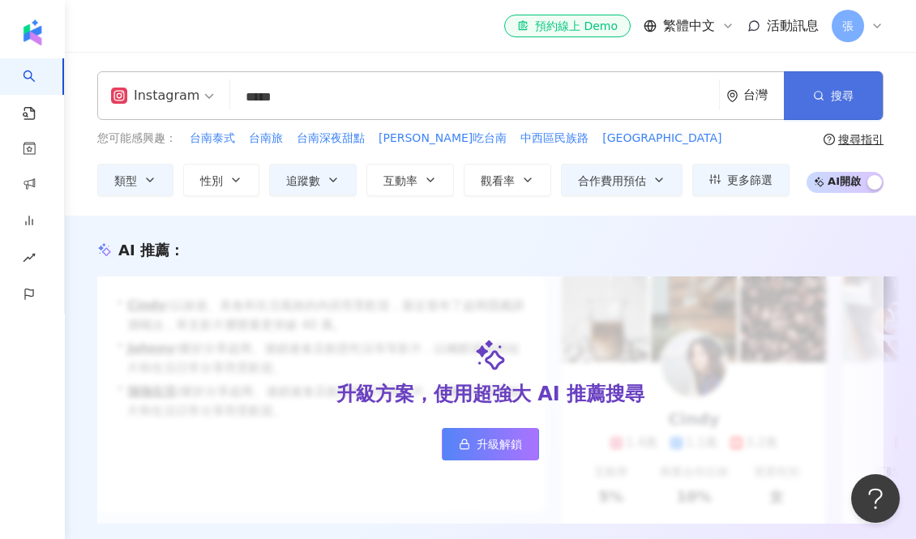
click at [821, 109] on button "搜尋" at bounding box center [833, 95] width 99 height 49
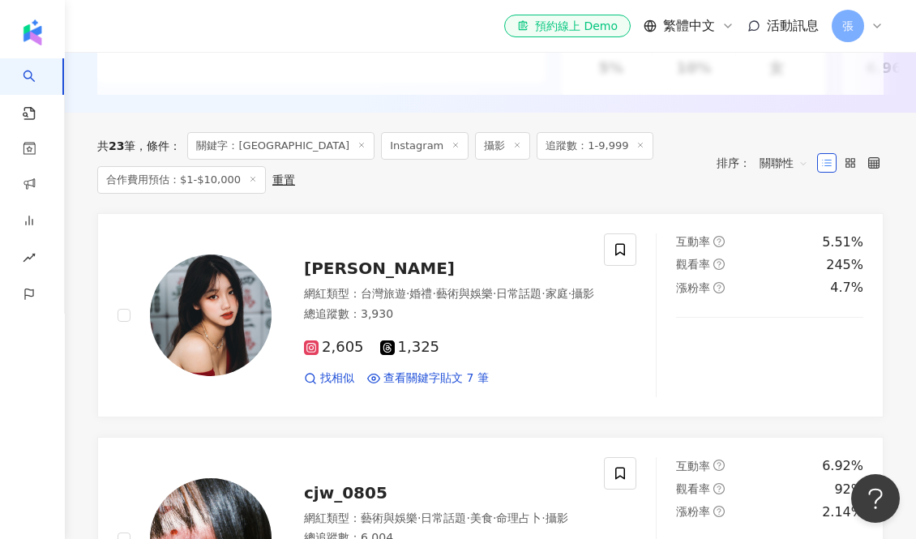
scroll to position [432, 0]
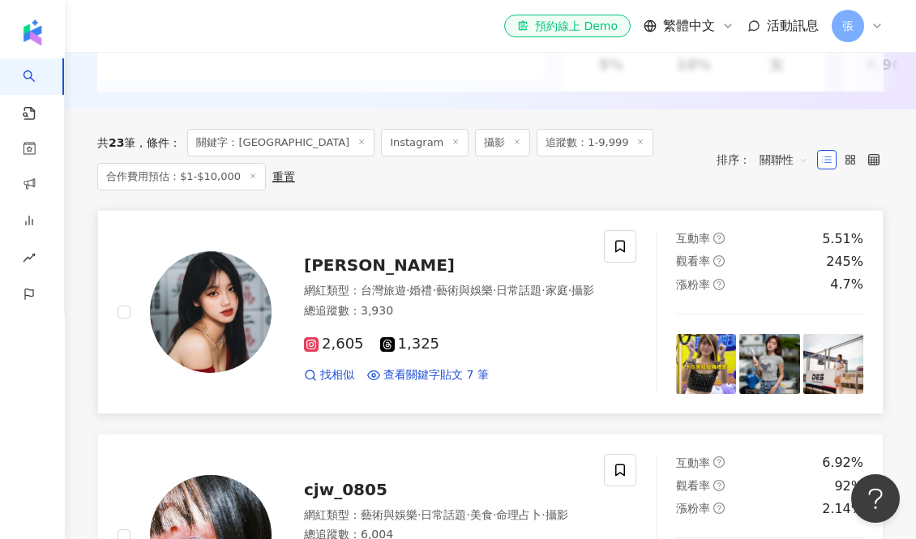
click at [528, 299] on div "網紅類型 ： 台灣旅遊 · 婚禮 · 藝術與娛樂 · 日常話題 · 家庭 · 攝影" at bounding box center [449, 291] width 290 height 16
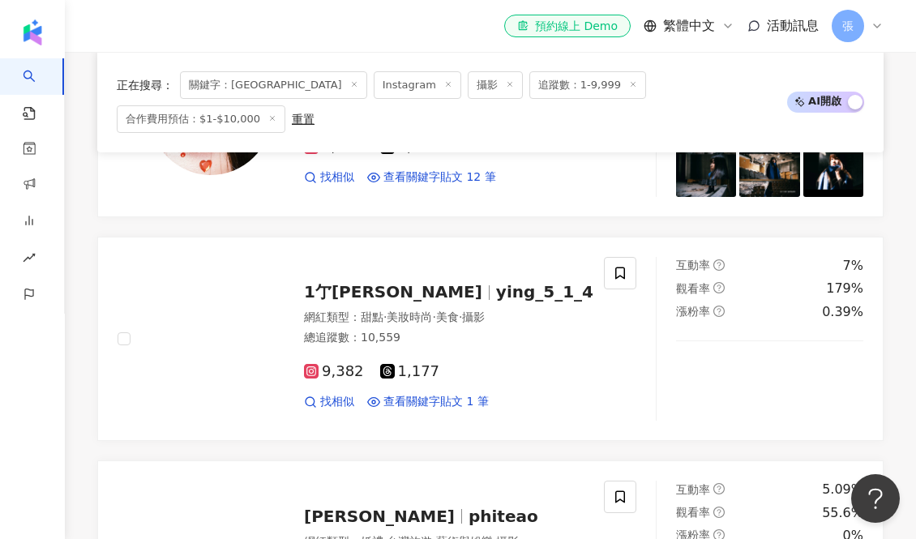
scroll to position [849, 0]
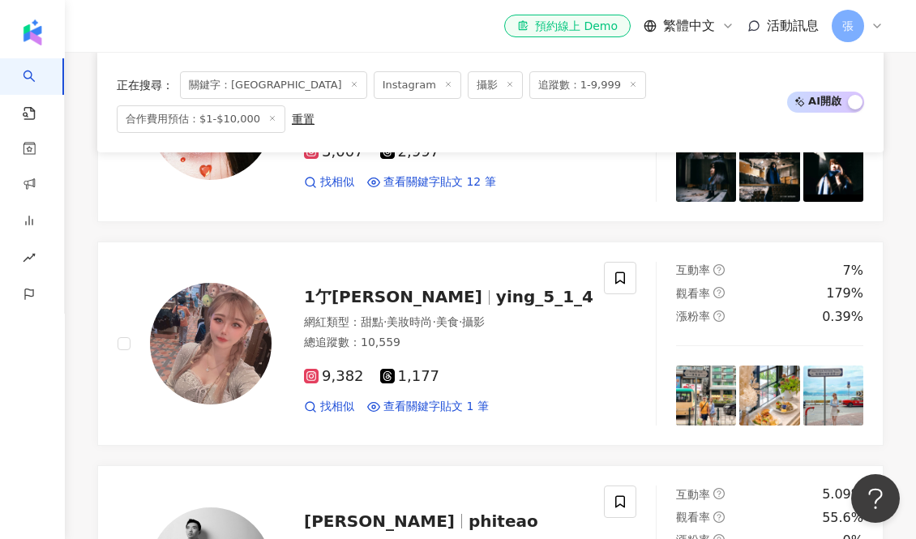
click at [529, 368] on div "9,382 1,177" at bounding box center [448, 377] width 289 height 18
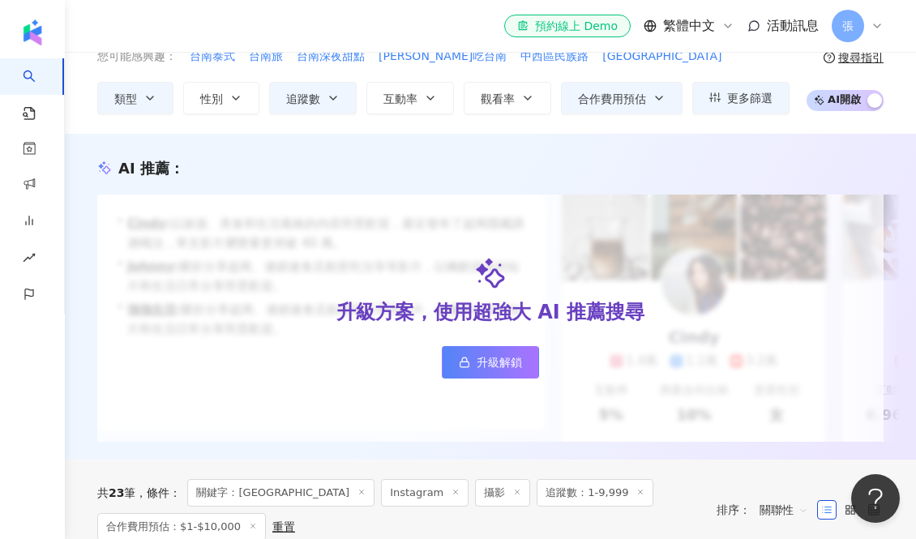
scroll to position [0, 0]
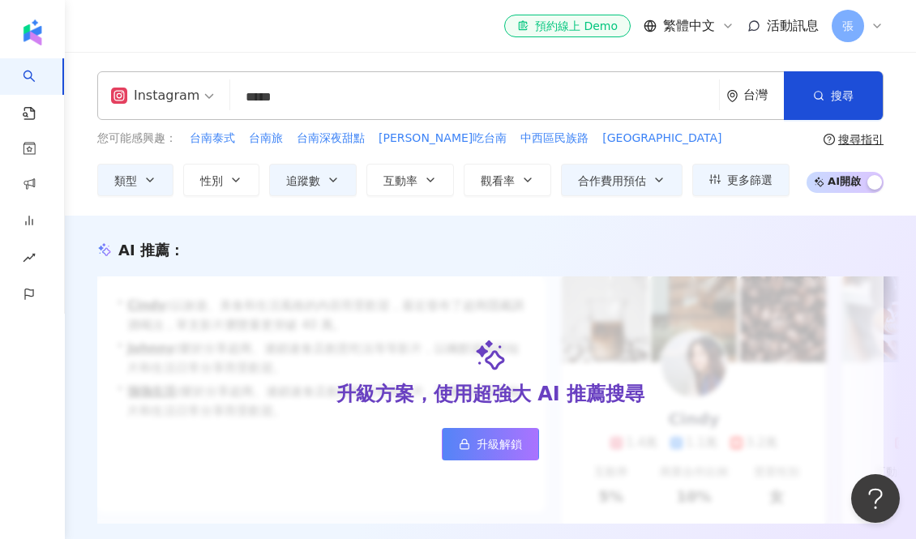
click at [311, 92] on input "*****" at bounding box center [475, 97] width 476 height 31
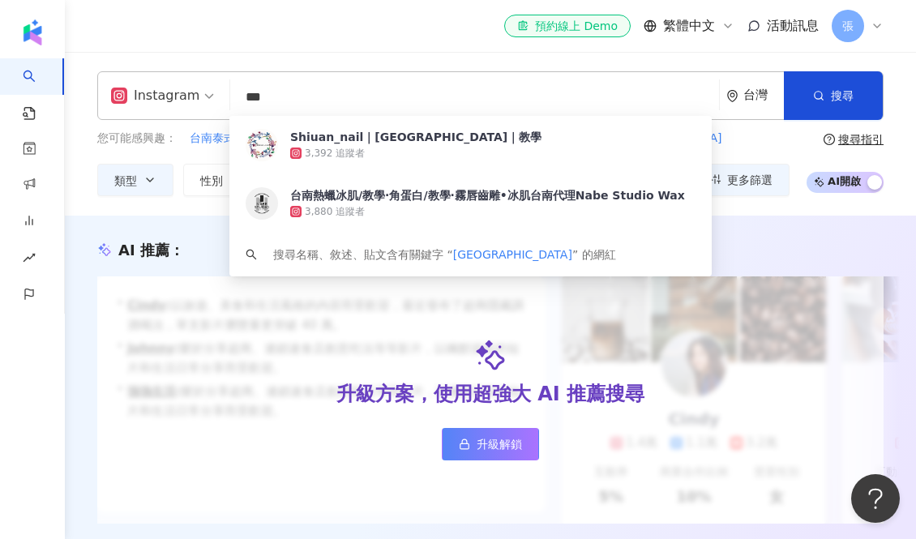
type input "**"
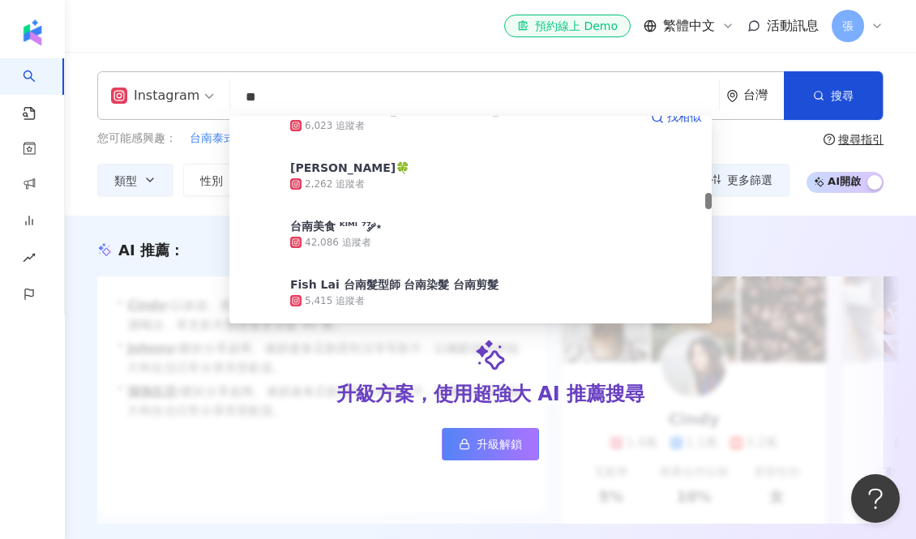
scroll to position [974, 0]
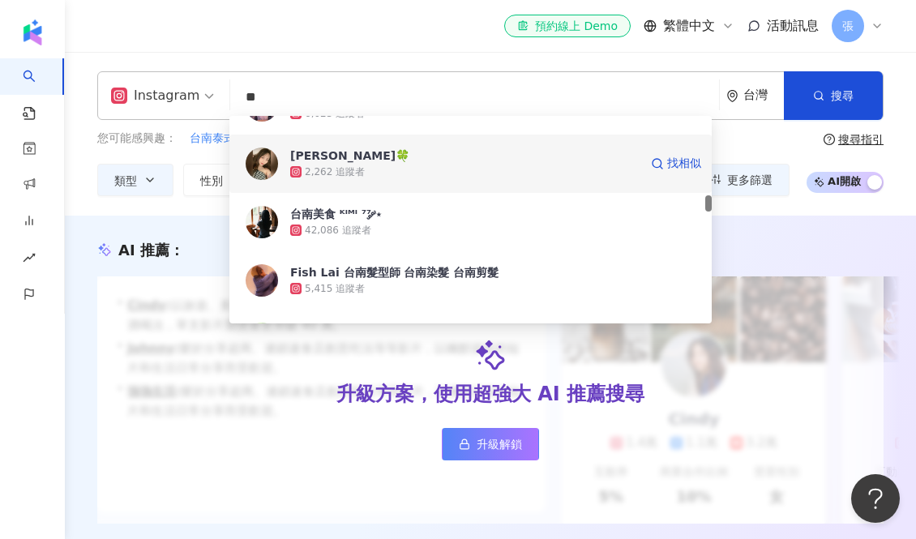
click at [418, 166] on div "2,262 追蹤者" at bounding box center [464, 172] width 349 height 16
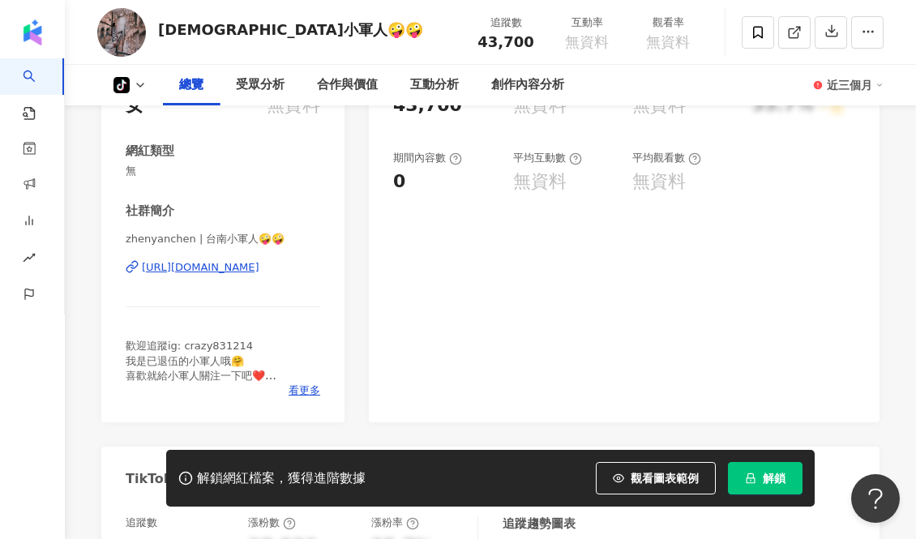
scroll to position [258, 0]
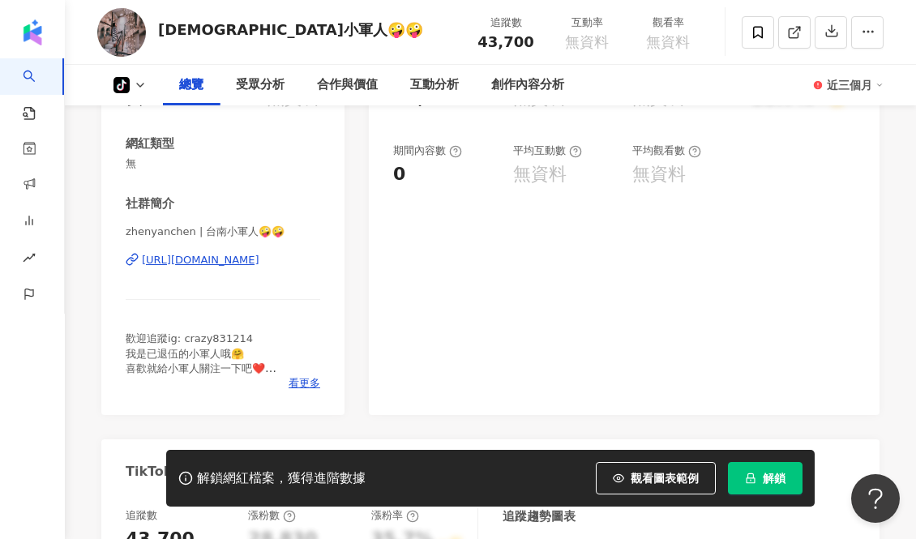
click at [235, 260] on div "https://www.tiktok.com/@6611121231033581570" at bounding box center [201, 260] width 118 height 15
click at [308, 384] on span "看更多" at bounding box center [305, 383] width 32 height 15
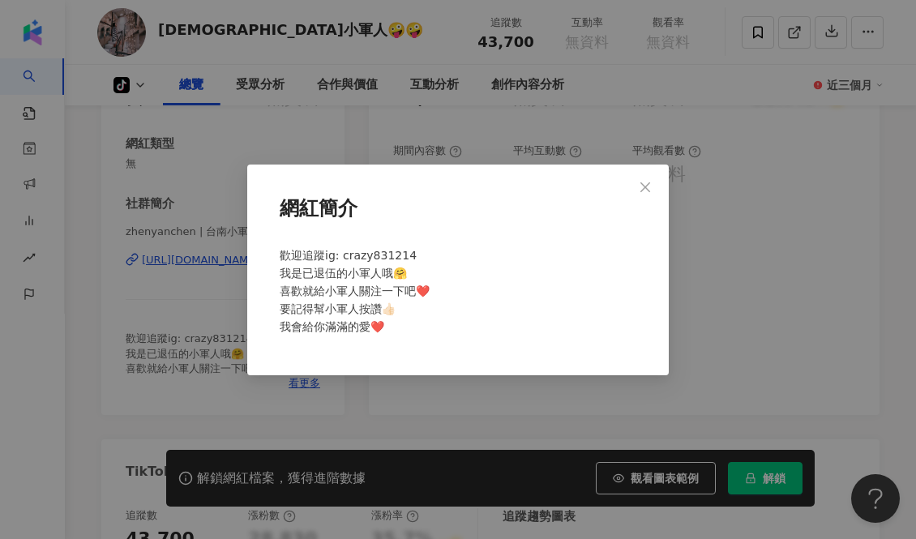
click at [416, 373] on div "網紅簡介 歡迎追蹤ig: crazy831214 我是已退伍的小軍人哦🤗 喜歡就給小軍人關注一下吧❤️ 要記得幫小軍人按讚👍🏻 我會給你滿滿的愛❤️" at bounding box center [458, 270] width 422 height 211
drag, startPoint x: 414, startPoint y: 254, endPoint x: 342, endPoint y: 256, distance: 72.2
click at [342, 256] on div "歡迎追蹤ig: crazy831214 我是已退伍的小軍人哦🤗 喜歡就給小軍人關注一下吧❤️ 要記得幫小軍人按讚👍🏻 我會給你滿滿的愛❤️" at bounding box center [458, 298] width 370 height 116
copy span "crazy831214"
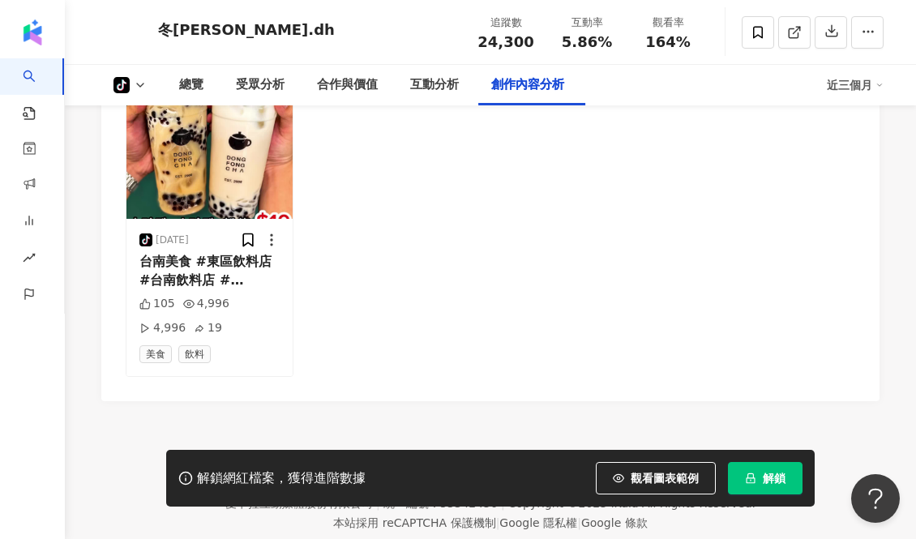
scroll to position [3204, 0]
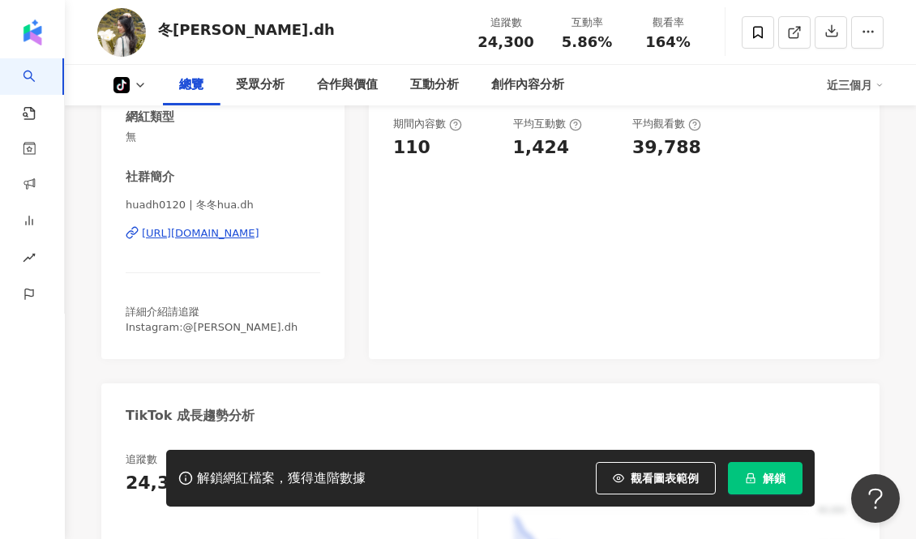
scroll to position [289, 0]
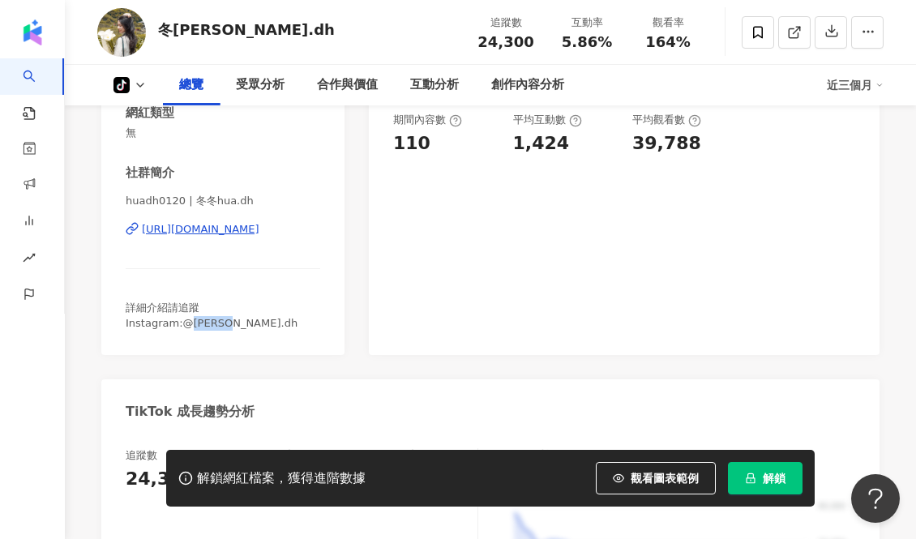
drag, startPoint x: 223, startPoint y: 325, endPoint x: 186, endPoint y: 324, distance: 37.3
click at [186, 324] on div "詳細介紹請追蹤 Instagram:@hua.dh" at bounding box center [223, 315] width 195 height 29
copy span "hua.dh"
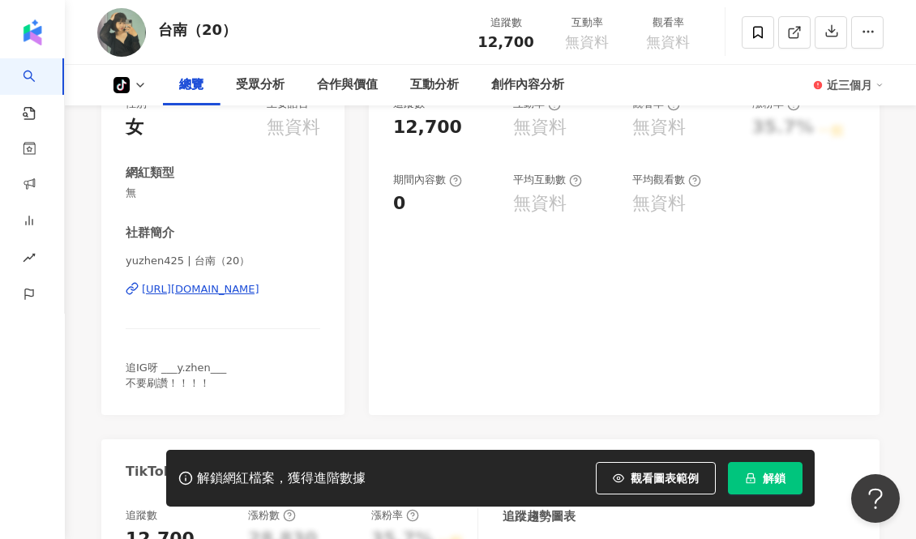
scroll to position [255, 0]
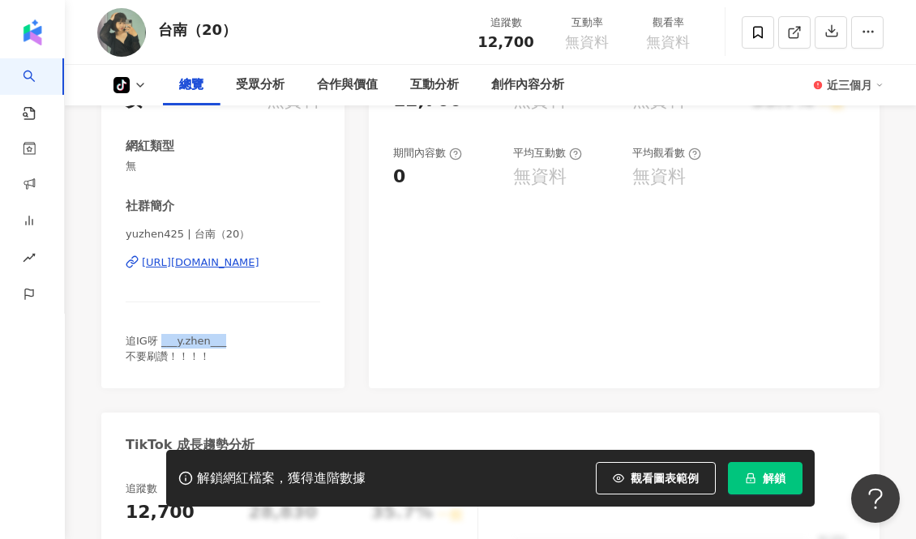
drag, startPoint x: 230, startPoint y: 341, endPoint x: 161, endPoint y: 343, distance: 69.0
click at [161, 343] on div "追IG呀 ___y.zhen___ 不要刷讚！！！！" at bounding box center [223, 348] width 195 height 29
copy span "___y.zhen___"
click at [250, 352] on div "追IG呀 ___y.zhen___ 不要刷讚！！！！" at bounding box center [223, 348] width 195 height 29
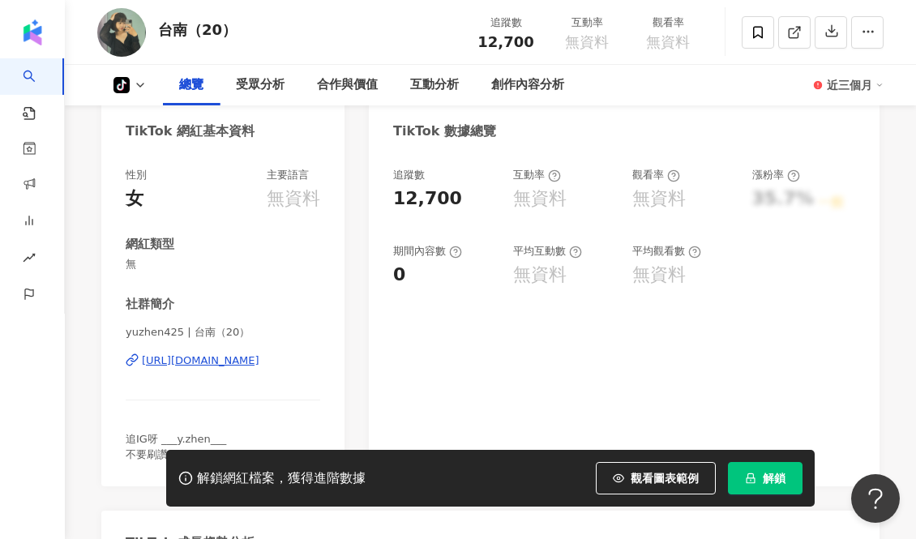
scroll to position [216, 0]
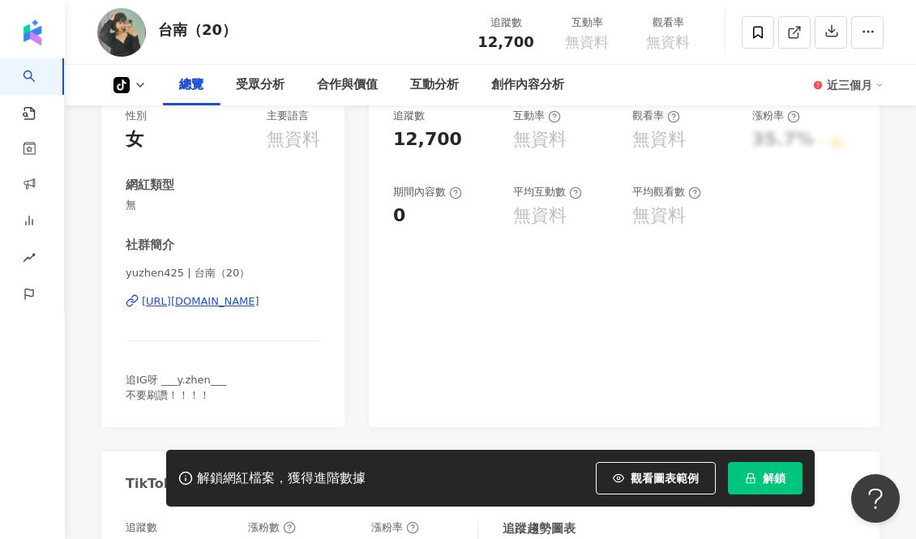
click at [225, 300] on div "[URL][DOMAIN_NAME]" at bounding box center [201, 301] width 118 height 15
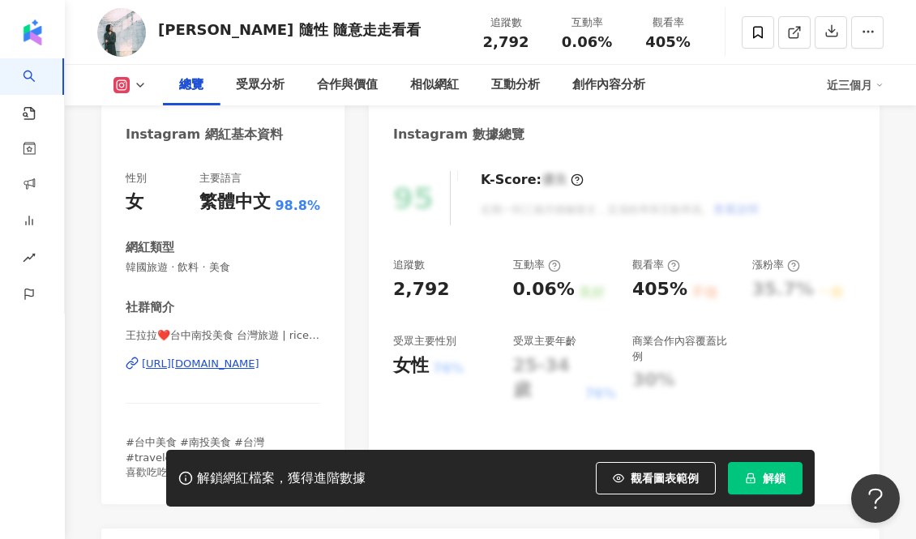
scroll to position [151, 0]
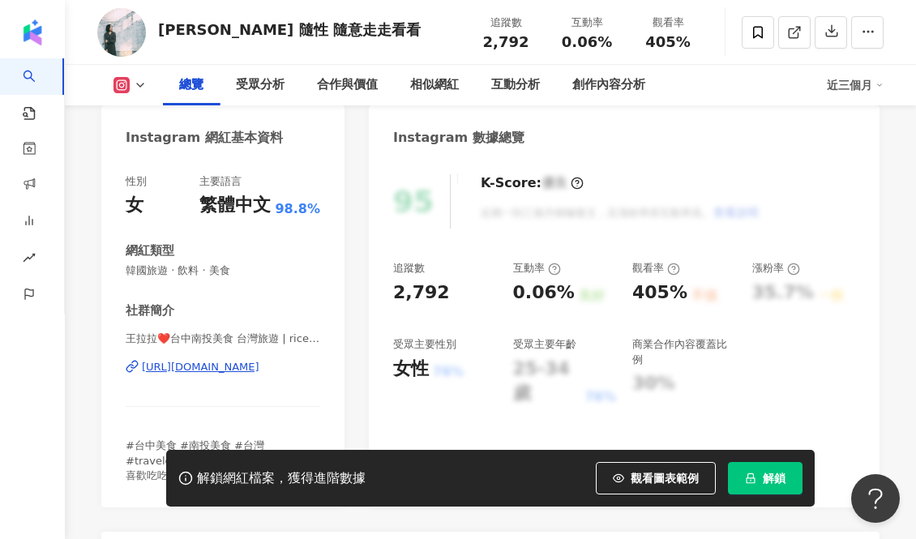
click at [259, 365] on div "https://www.instagram.com/ricelalabehappy/" at bounding box center [201, 367] width 118 height 15
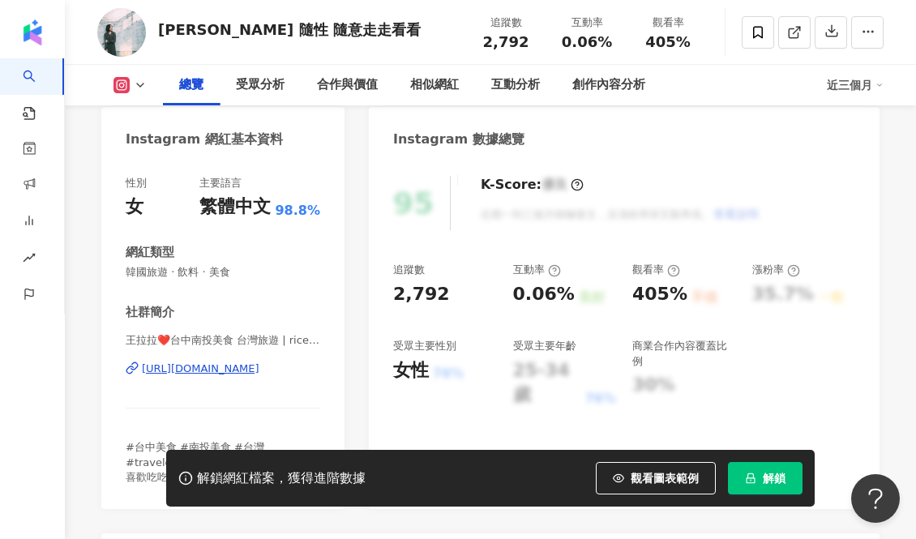
scroll to position [153, 0]
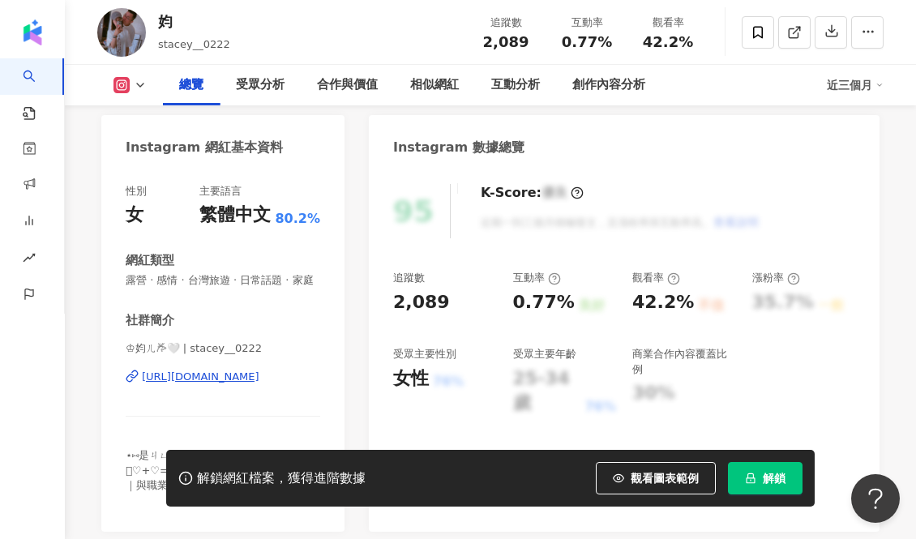
scroll to position [144, 0]
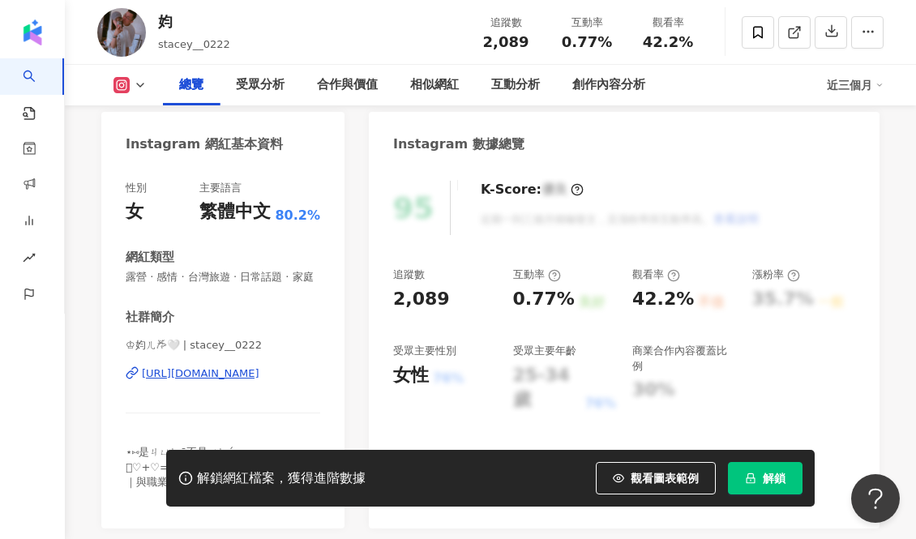
click at [259, 376] on div "[URL][DOMAIN_NAME]" at bounding box center [201, 374] width 118 height 15
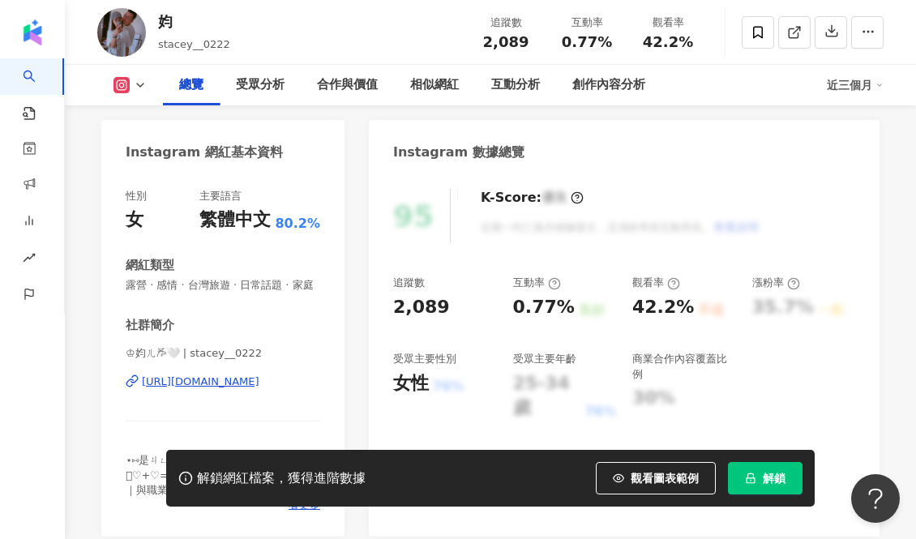
scroll to position [141, 0]
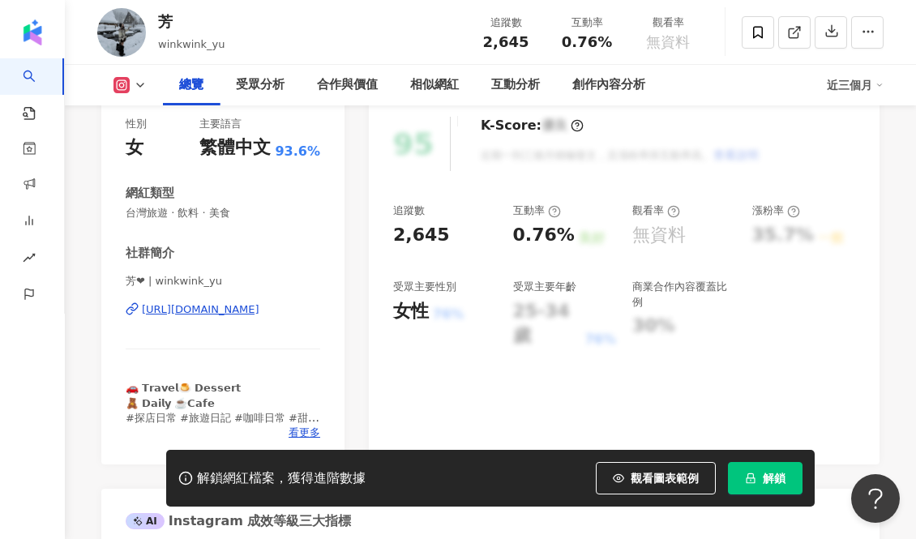
click at [259, 311] on div "[URL][DOMAIN_NAME]" at bounding box center [201, 309] width 118 height 15
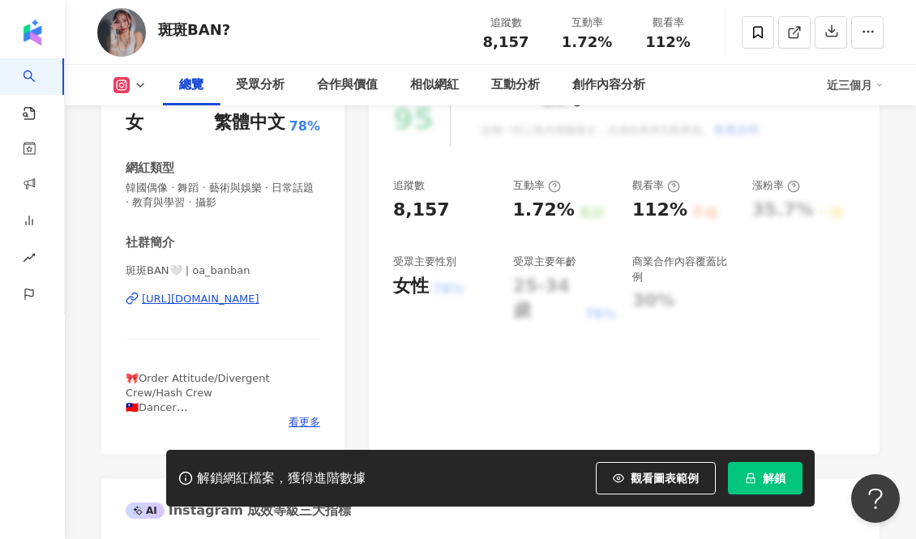
scroll to position [247, 0]
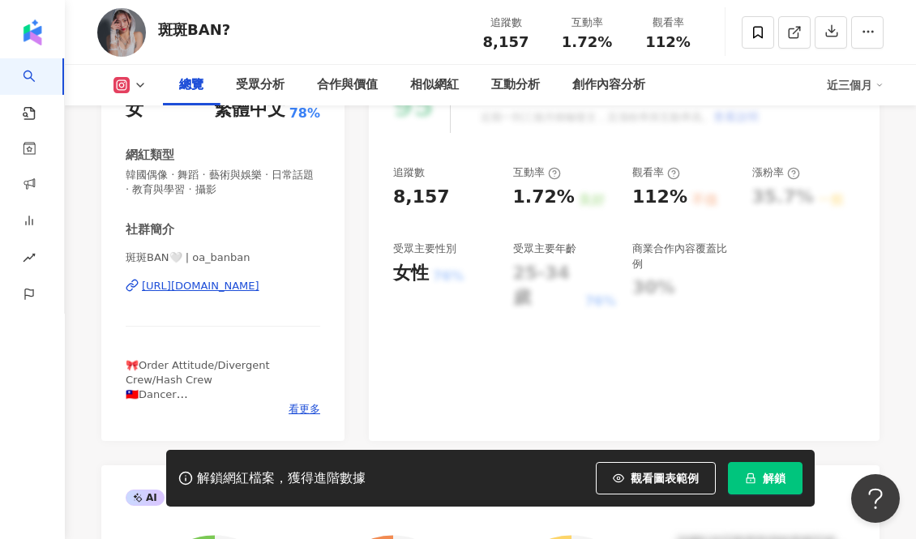
click at [259, 287] on div "[URL][DOMAIN_NAME]" at bounding box center [201, 286] width 118 height 15
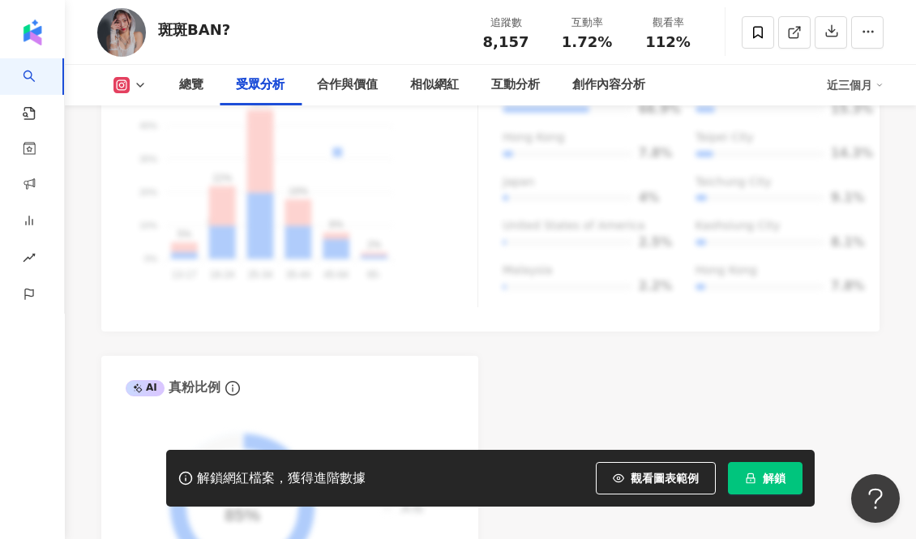
scroll to position [1696, 0]
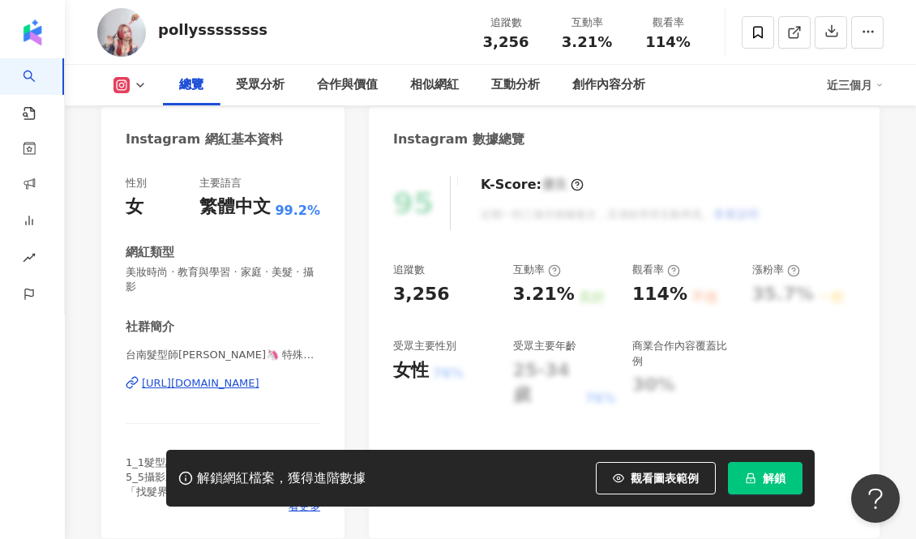
scroll to position [166, 0]
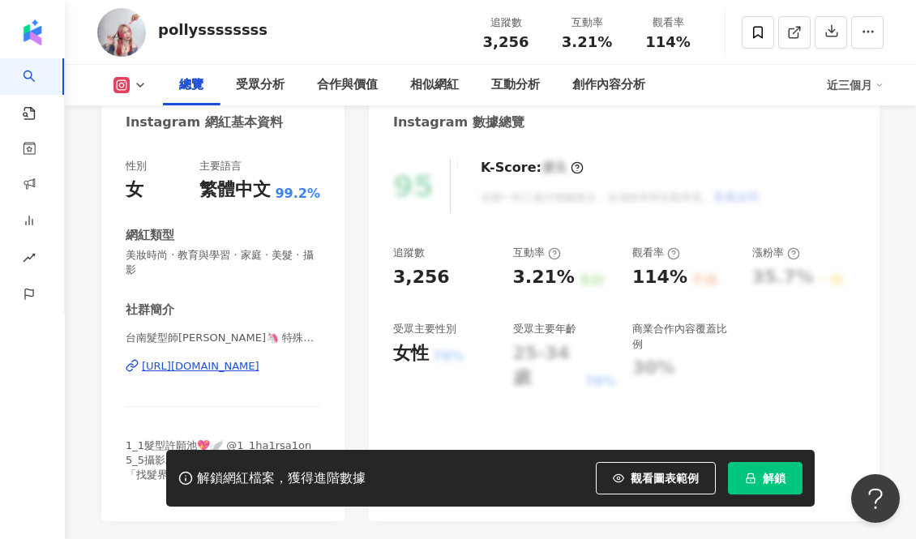
click at [259, 367] on div "https://www.instagram.com/1_1po11yssssssss/" at bounding box center [201, 366] width 118 height 15
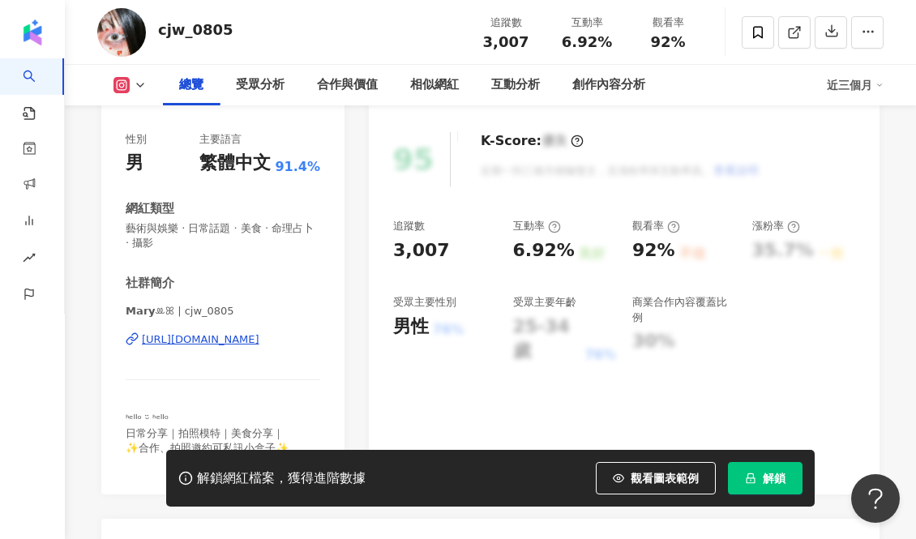
scroll to position [241, 0]
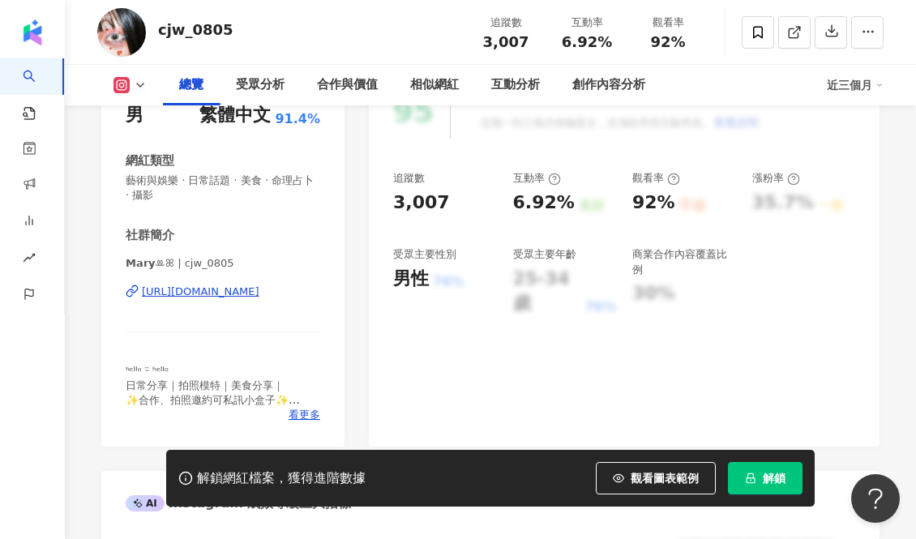
click at [217, 294] on div "[URL][DOMAIN_NAME]" at bounding box center [201, 292] width 118 height 15
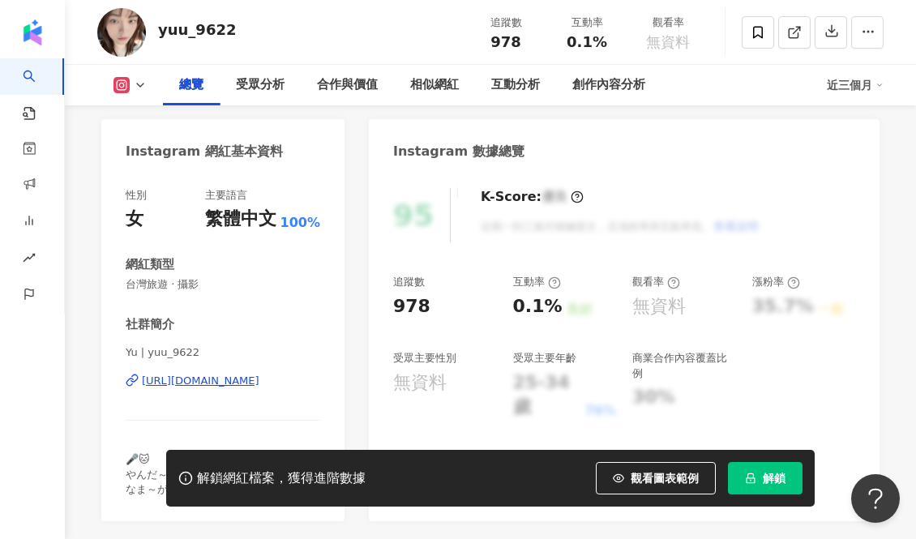
scroll to position [165, 0]
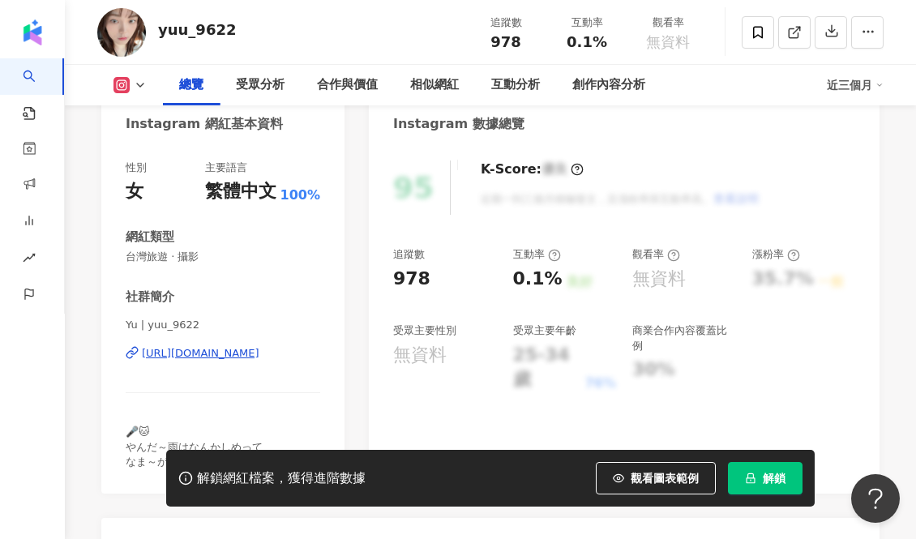
click at [238, 354] on div "https://www.instagram.com/yuu_9622/" at bounding box center [201, 353] width 118 height 15
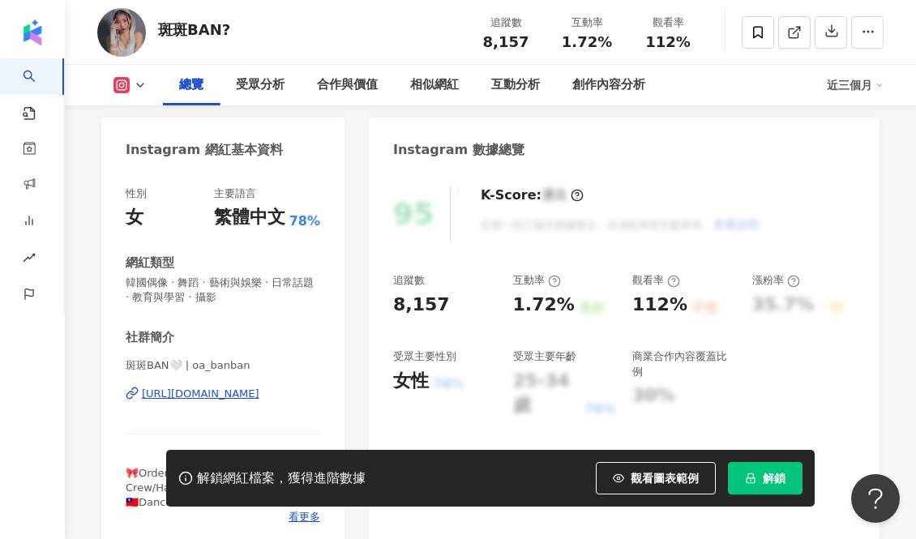
scroll to position [148, 0]
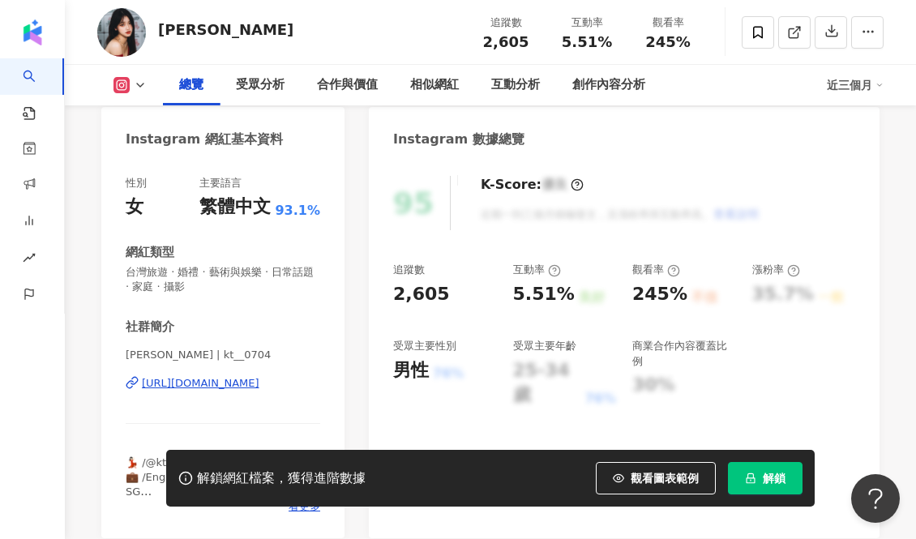
scroll to position [152, 0]
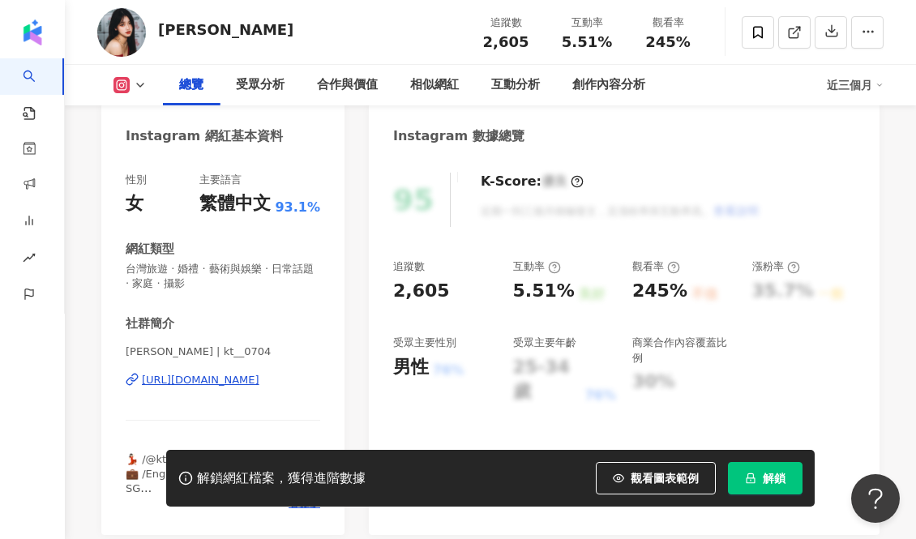
click at [235, 380] on div "[URL][DOMAIN_NAME]" at bounding box center [201, 380] width 118 height 15
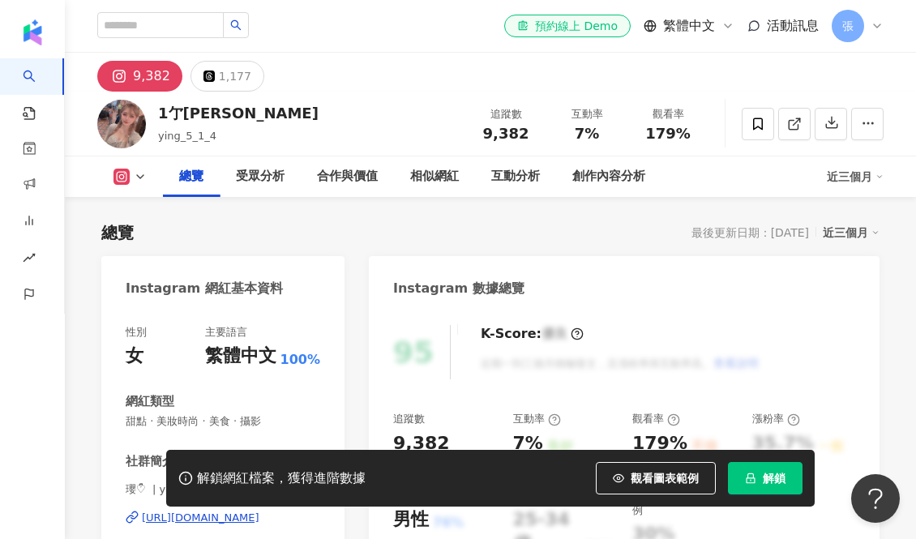
scroll to position [199, 0]
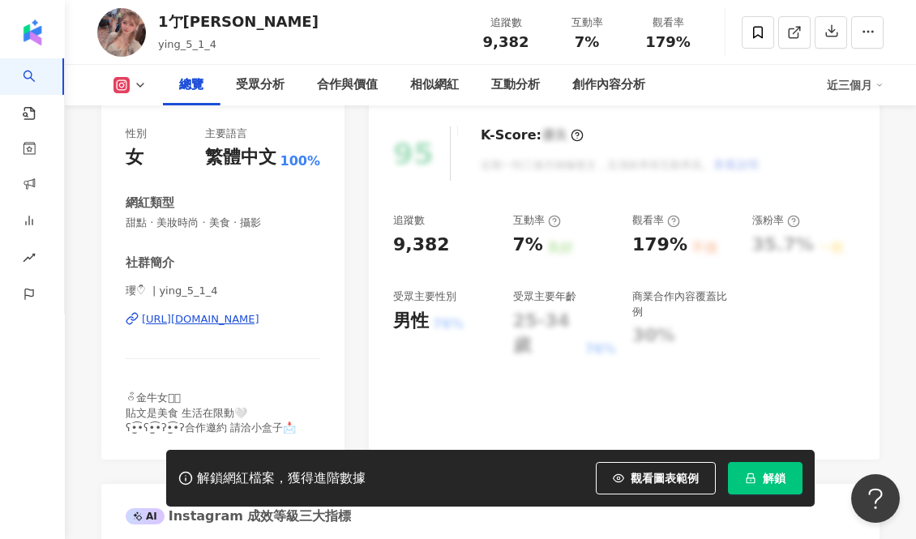
click at [259, 321] on div "https://www.instagram.com/ying_5_1_4/" at bounding box center [201, 319] width 118 height 15
